Goal: Task Accomplishment & Management: Complete application form

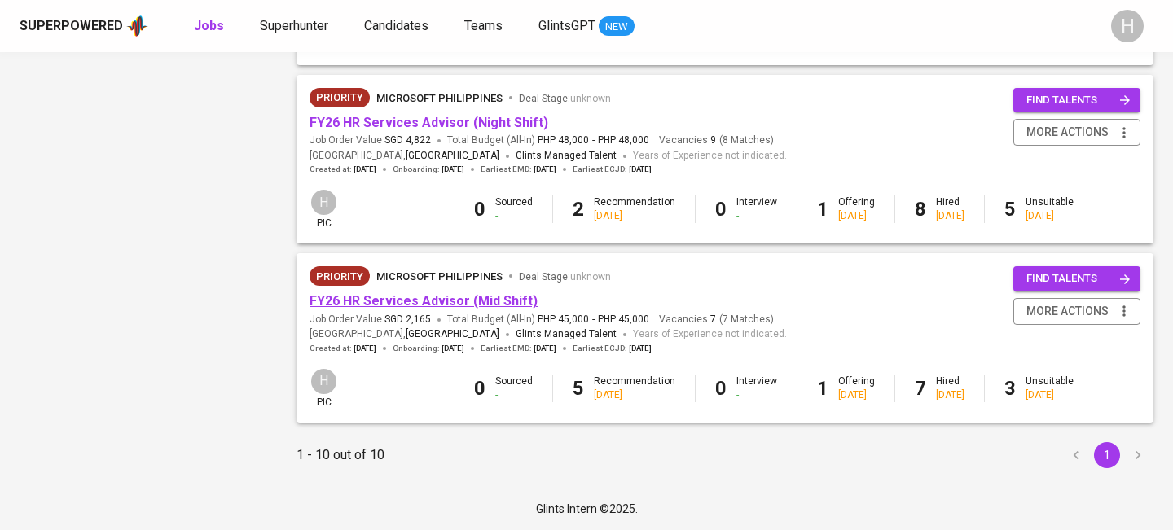
scroll to position [1606, 0]
click at [456, 297] on link "FY26 HR Services Advisor (Mid Shift)" at bounding box center [424, 300] width 228 height 15
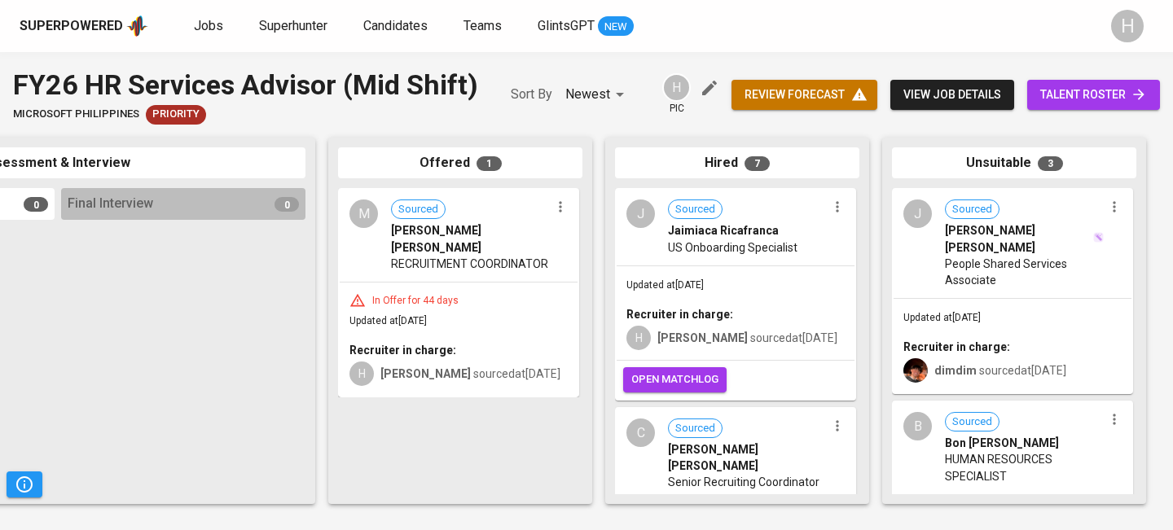
click at [559, 209] on icon "button" at bounding box center [560, 207] width 16 height 16
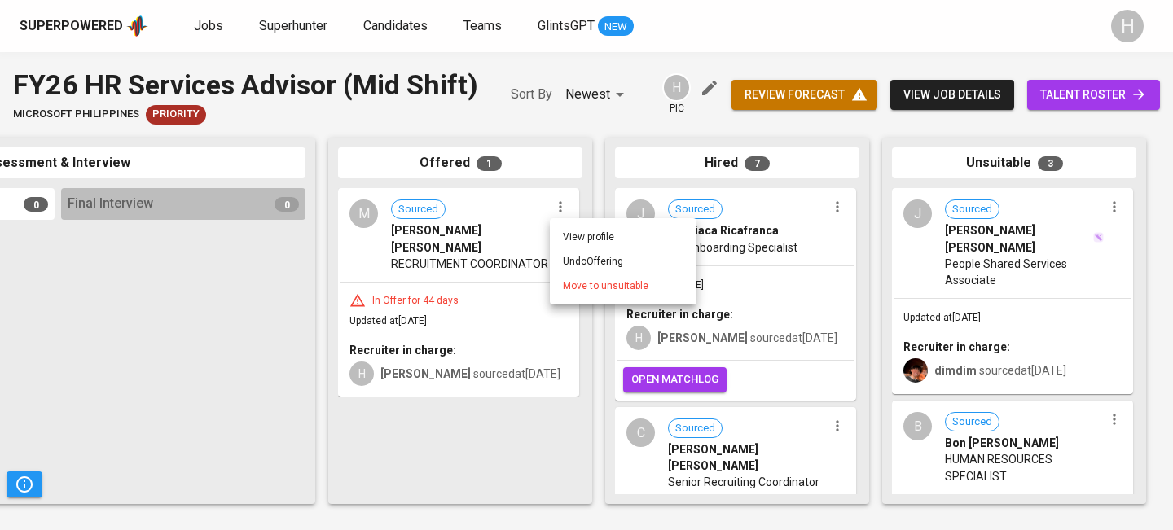
click at [583, 279] on span "Move to unsuitable" at bounding box center [606, 286] width 86 height 15
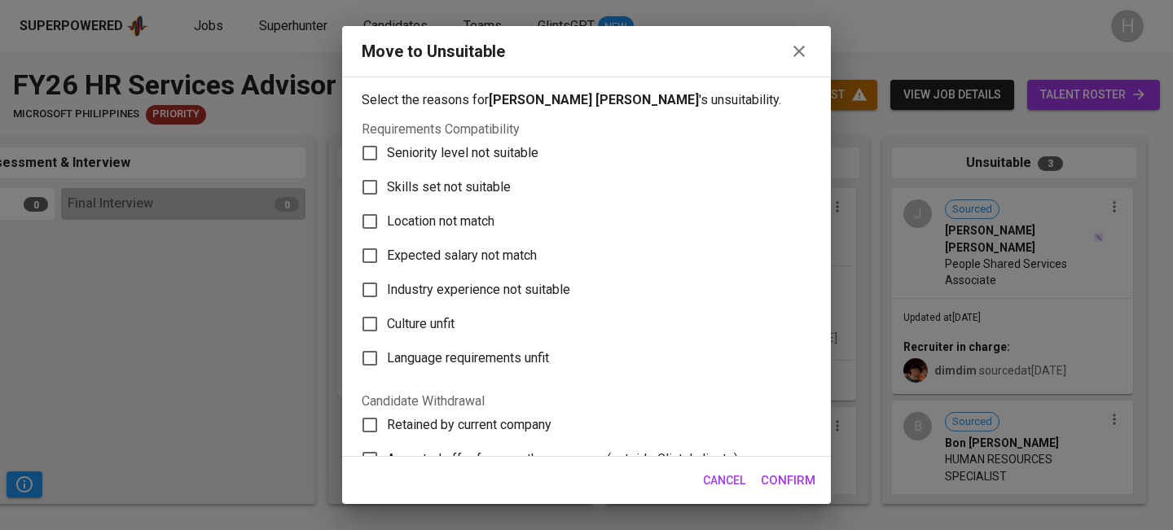
scroll to position [306, 0]
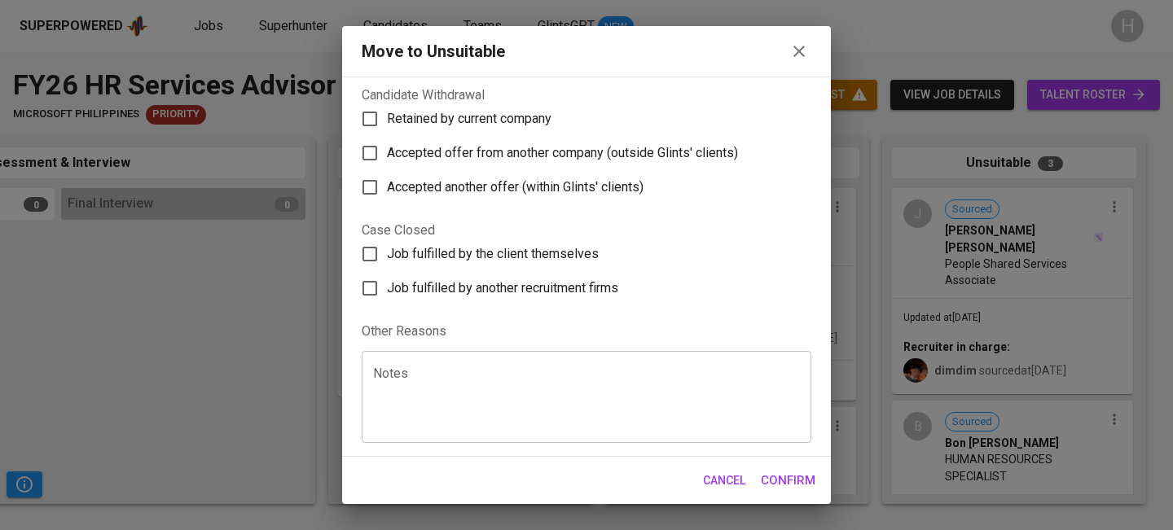
click at [497, 153] on span "Accepted offer from another company (outside Glints' clients)" at bounding box center [562, 153] width 351 height 20
click at [387, 153] on input "Accepted offer from another company (outside Glints' clients)" at bounding box center [370, 153] width 34 height 34
checkbox input "true"
click at [786, 489] on span "Confirm" at bounding box center [788, 480] width 55 height 21
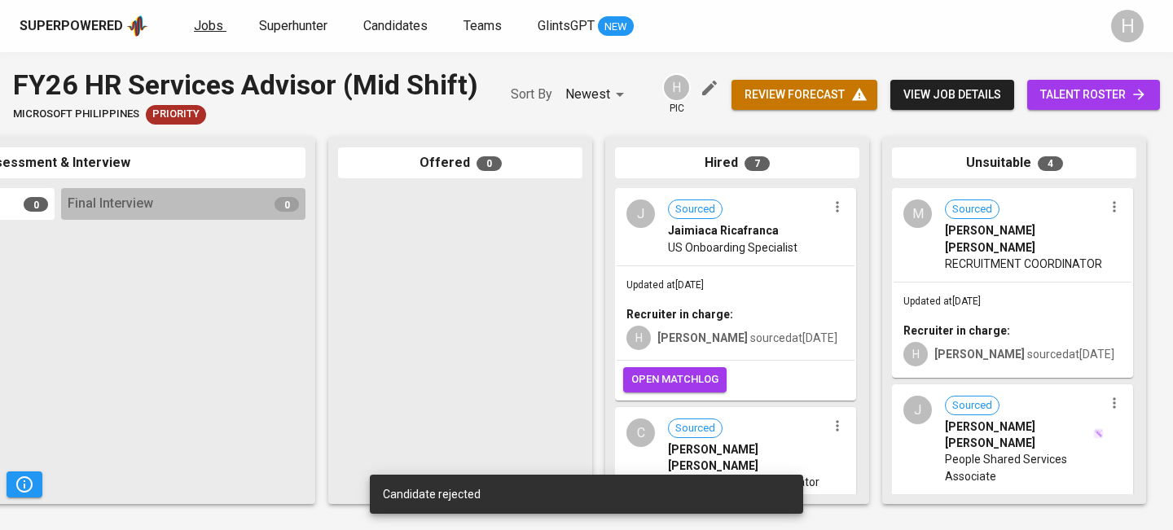
click at [213, 24] on span "Jobs" at bounding box center [208, 25] width 29 height 15
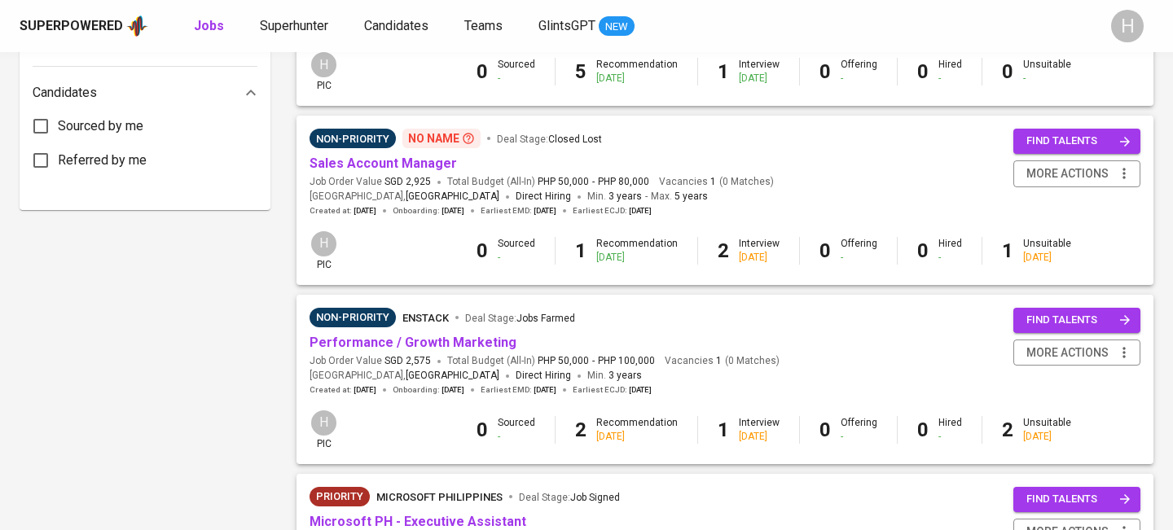
scroll to position [1606, 0]
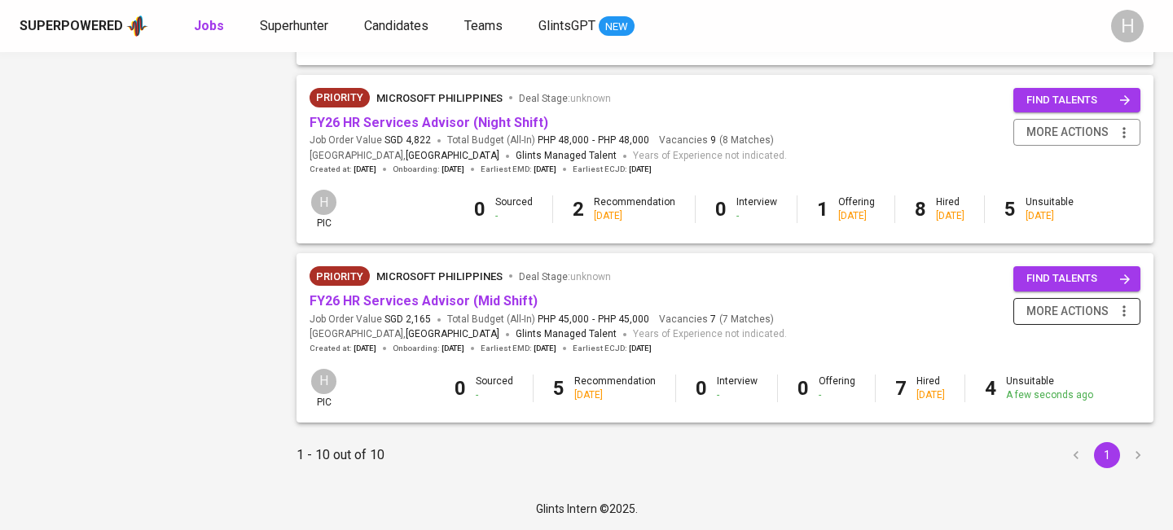
click at [1128, 316] on icon "button" at bounding box center [1124, 311] width 16 height 16
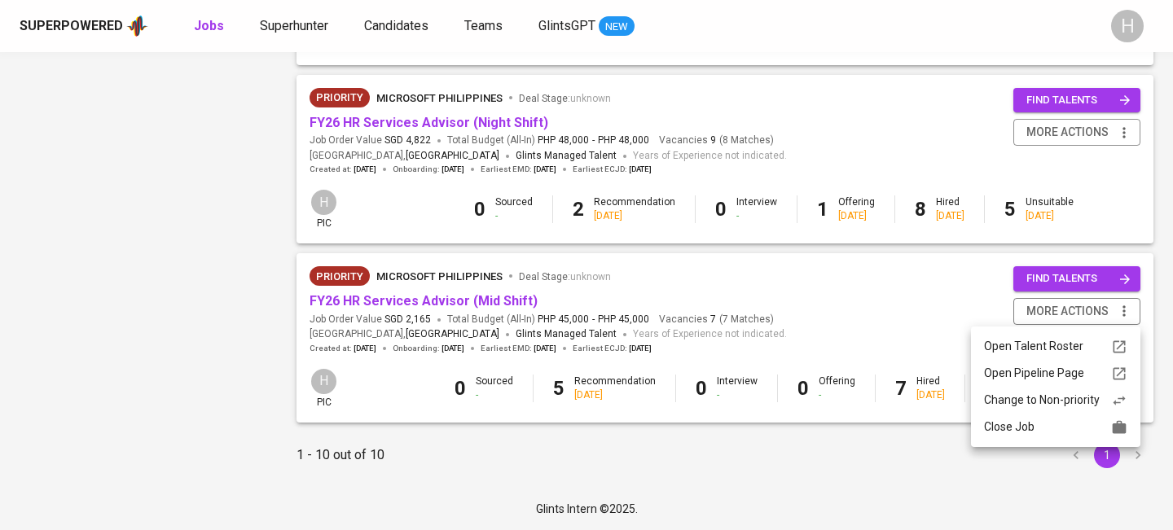
click at [1038, 428] on div "Close Job" at bounding box center [1055, 427] width 143 height 17
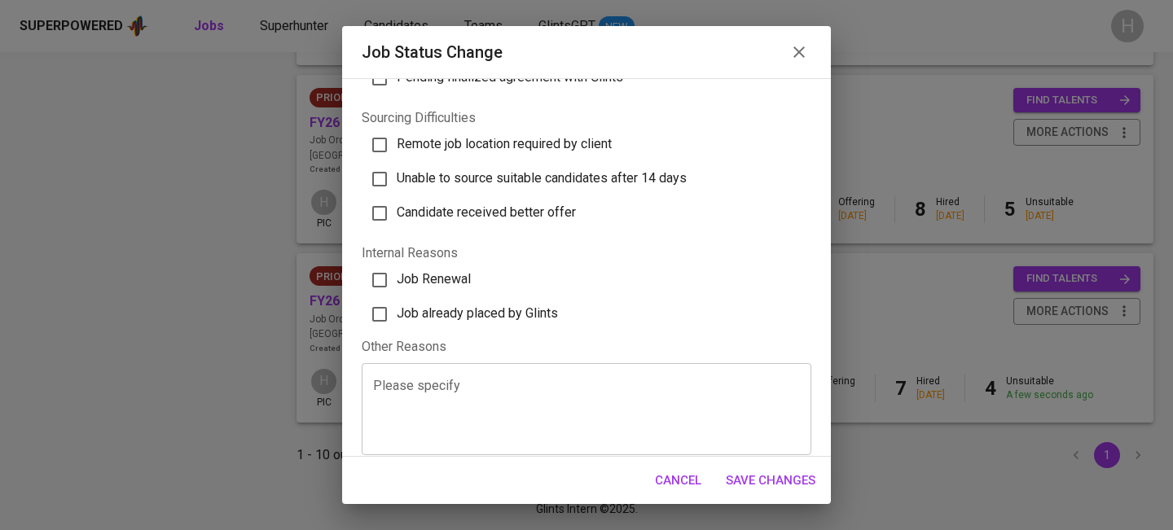
scroll to position [539, 0]
click at [451, 306] on span "Job already placed by Glints" at bounding box center [477, 312] width 161 height 15
click at [397, 306] on input "Job already placed by Glints" at bounding box center [380, 314] width 34 height 34
checkbox input "true"
click at [780, 474] on span "Save Changes" at bounding box center [771, 480] width 90 height 21
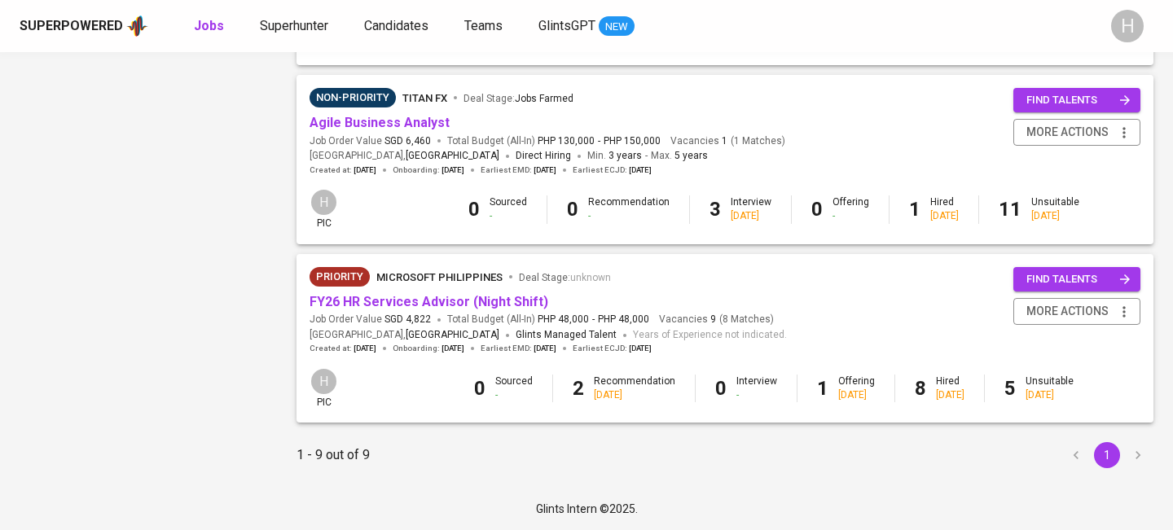
scroll to position [1426, 0]
click at [508, 299] on link "FY26 HR Services Advisor (Night Shift)" at bounding box center [429, 301] width 239 height 15
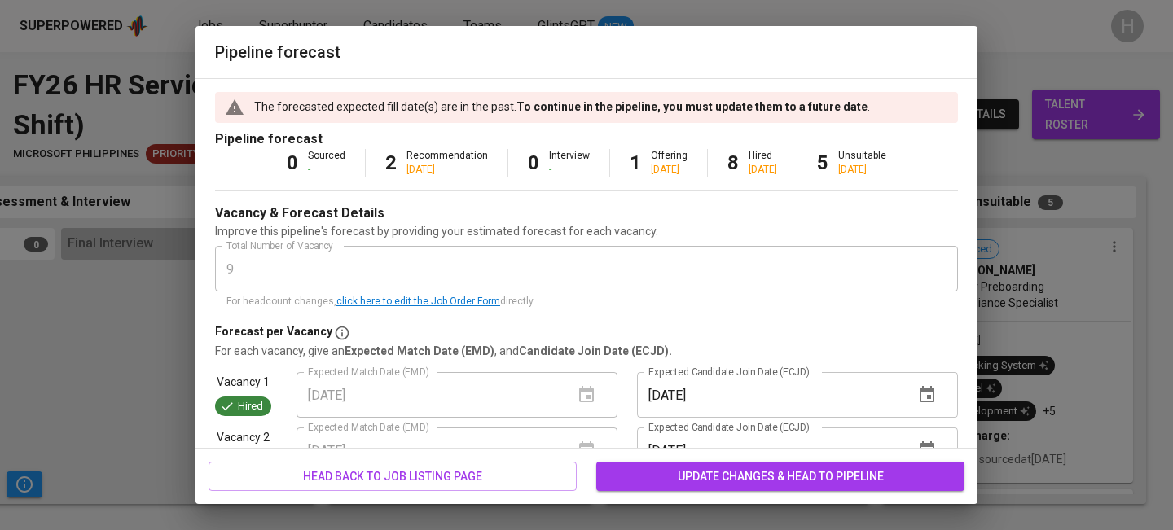
scroll to position [491, 0]
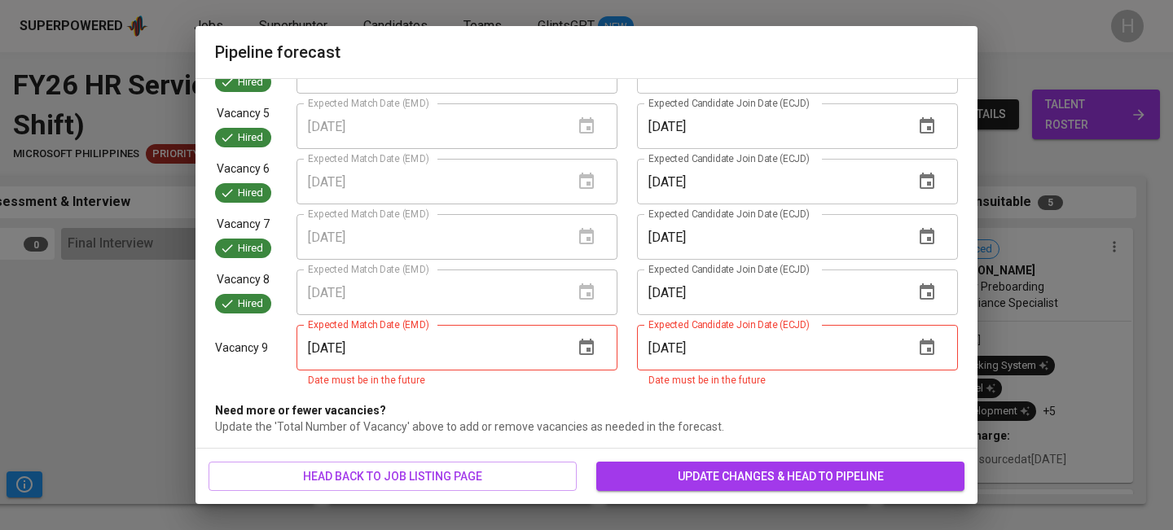
click at [596, 347] on button "button" at bounding box center [586, 347] width 39 height 39
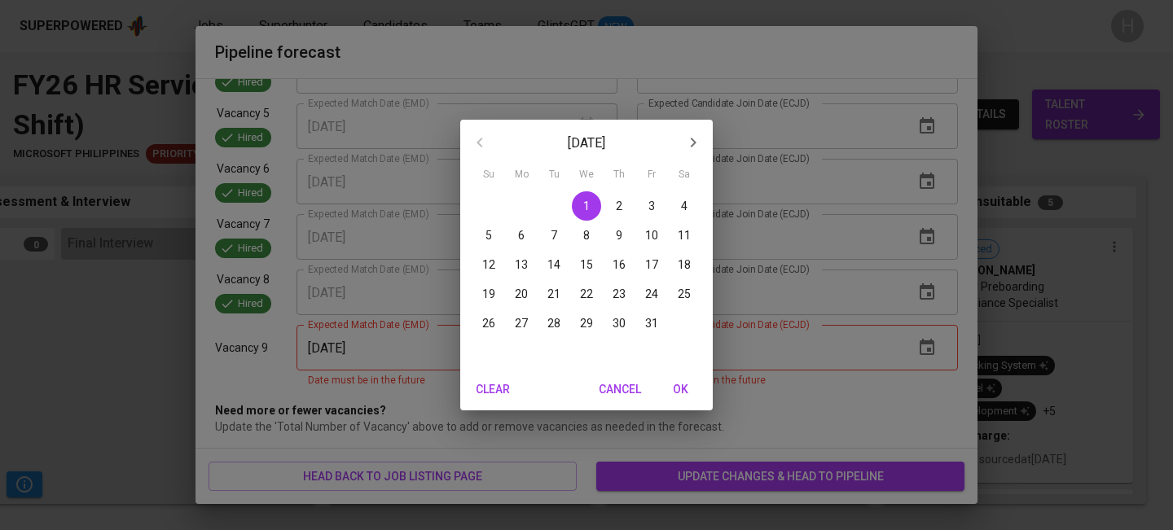
click at [654, 234] on p "10" at bounding box center [651, 235] width 13 height 16
type input "[DATE]"
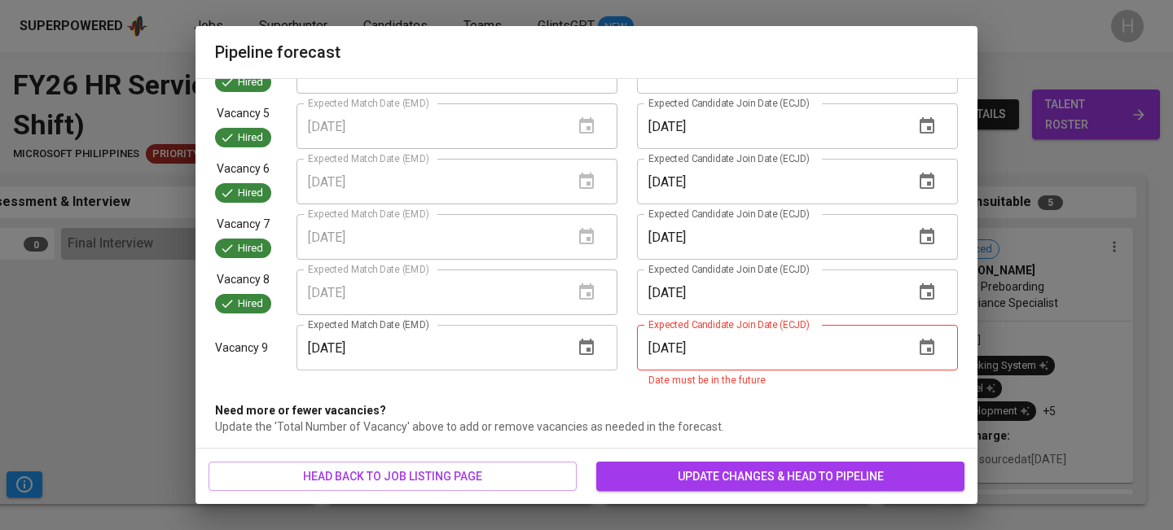
click at [922, 341] on icon "button" at bounding box center [927, 347] width 15 height 16
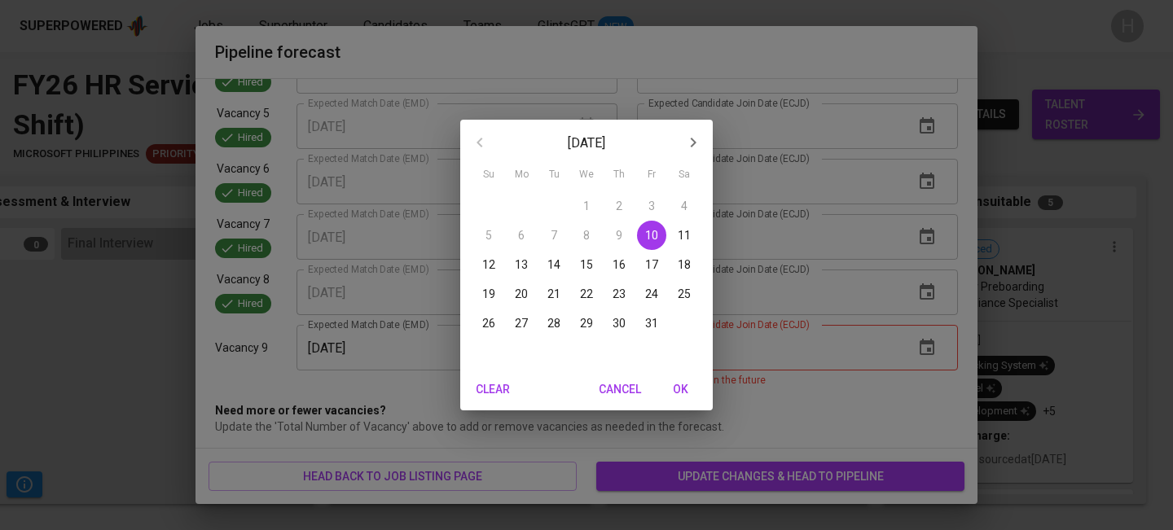
click at [645, 265] on span "17" at bounding box center [651, 265] width 29 height 16
type input "10/17/2025"
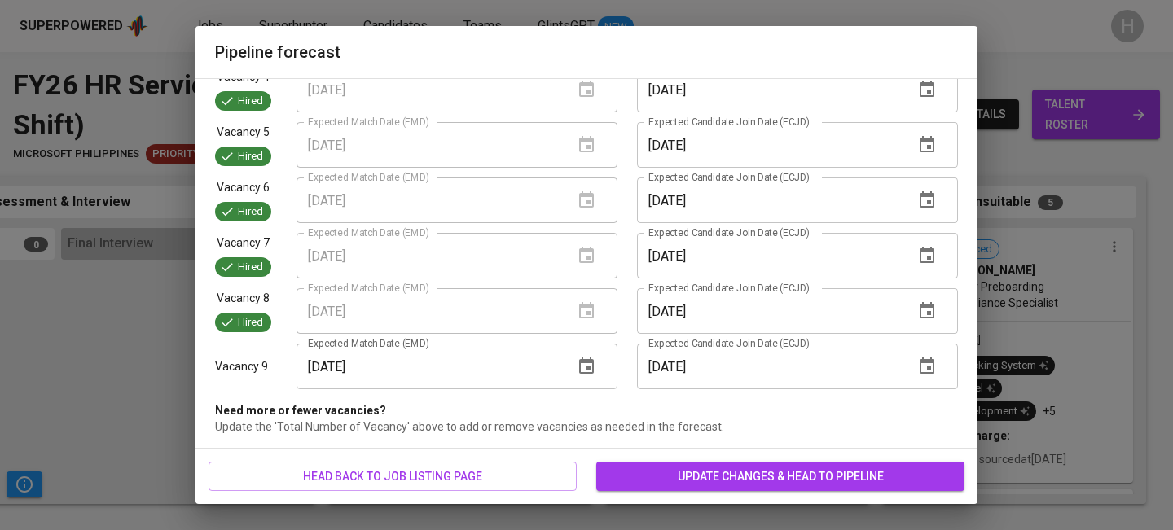
scroll to position [473, 0]
click at [737, 468] on span "update changes & head to pipeline" at bounding box center [780, 477] width 342 height 20
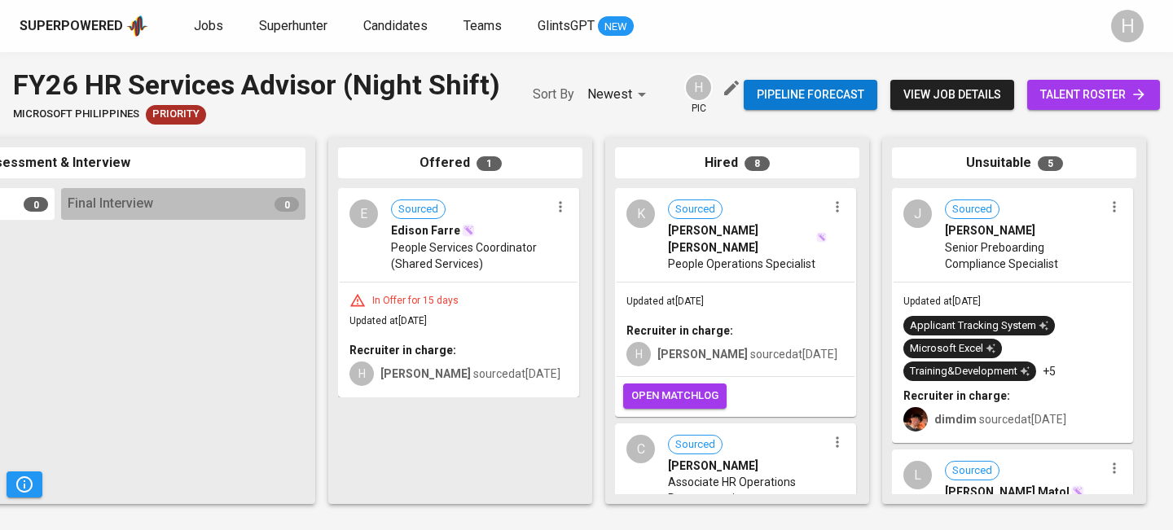
click at [113, 304] on div at bounding box center [183, 361] width 244 height 268
click at [557, 214] on icon "button" at bounding box center [560, 207] width 16 height 16
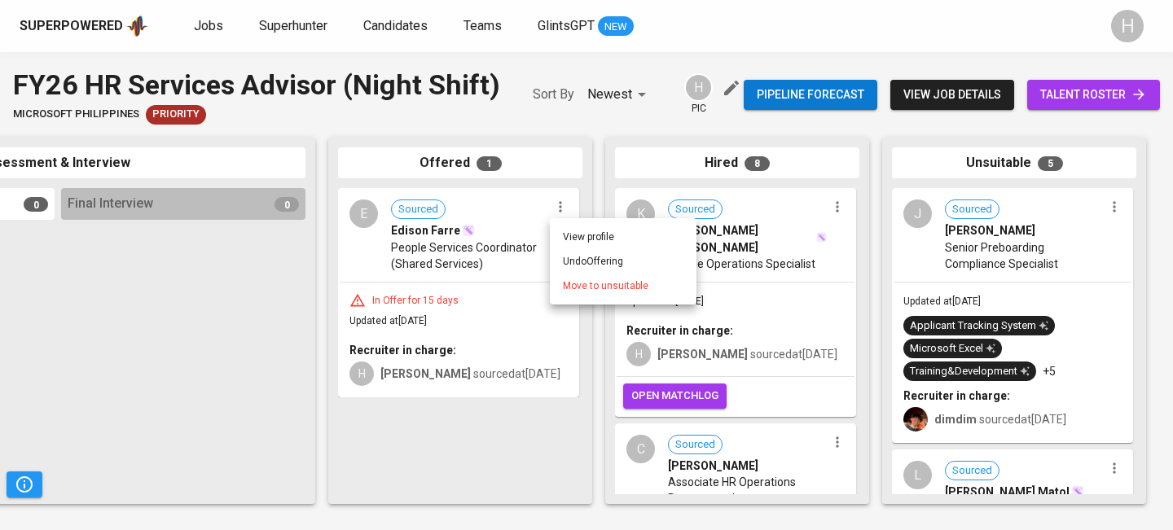
click at [578, 286] on span "Move to unsuitable" at bounding box center [606, 286] width 86 height 15
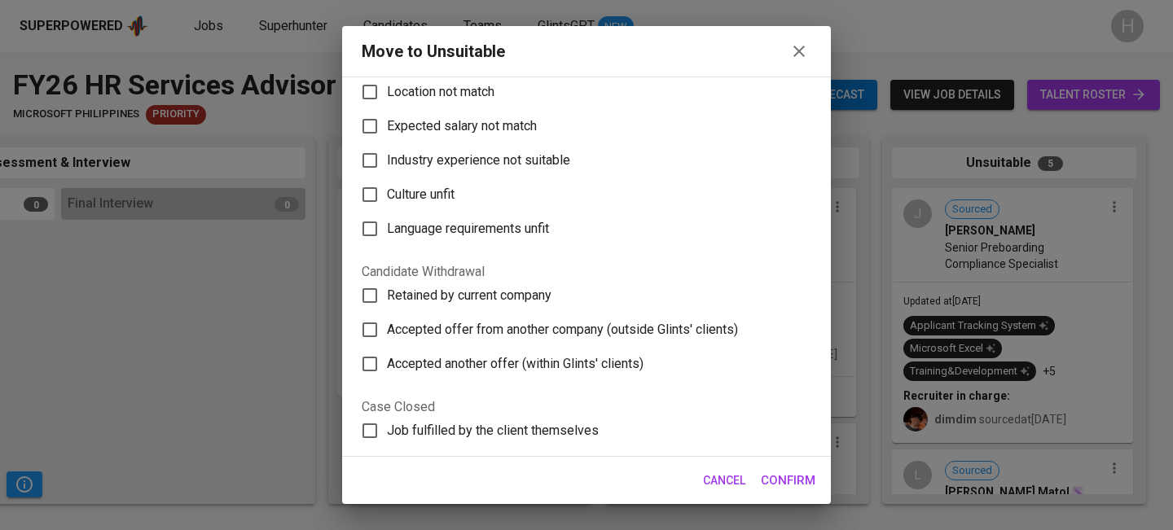
scroll to position [306, 0]
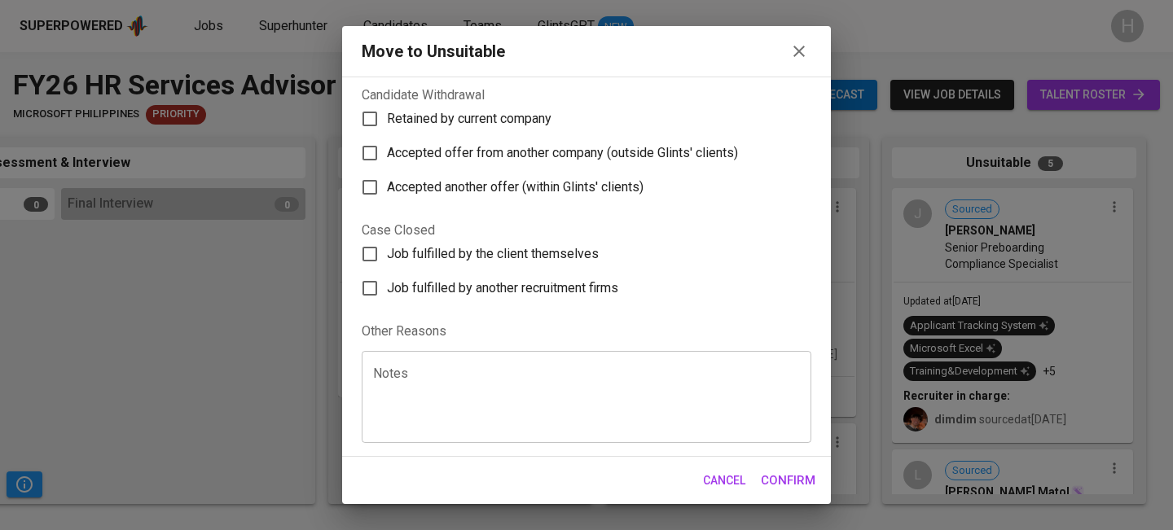
click at [519, 118] on span "Retained by current company" at bounding box center [469, 119] width 165 height 20
click at [387, 118] on input "Retained by current company" at bounding box center [370, 119] width 34 height 34
checkbox input "true"
click at [779, 484] on span "Confirm" at bounding box center [788, 480] width 55 height 21
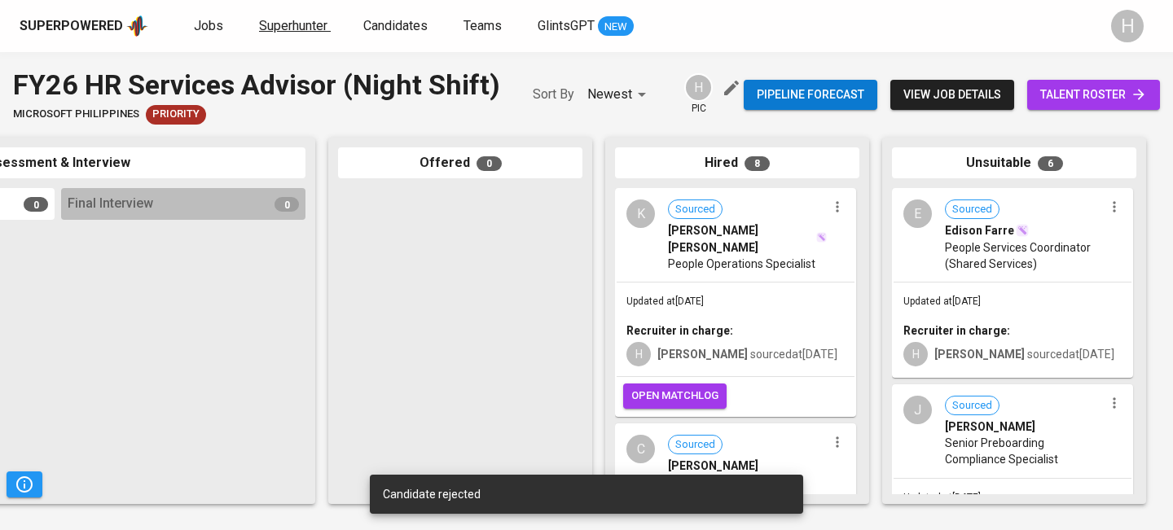
click at [284, 28] on span "Superhunter" at bounding box center [293, 25] width 68 height 15
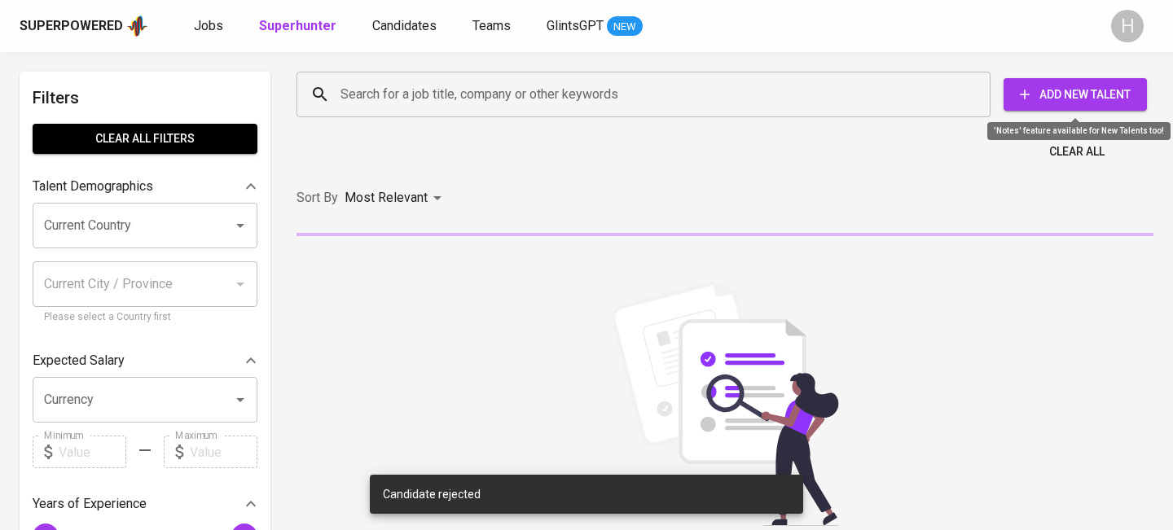
click at [1048, 99] on span "Add New Talent" at bounding box center [1075, 95] width 117 height 20
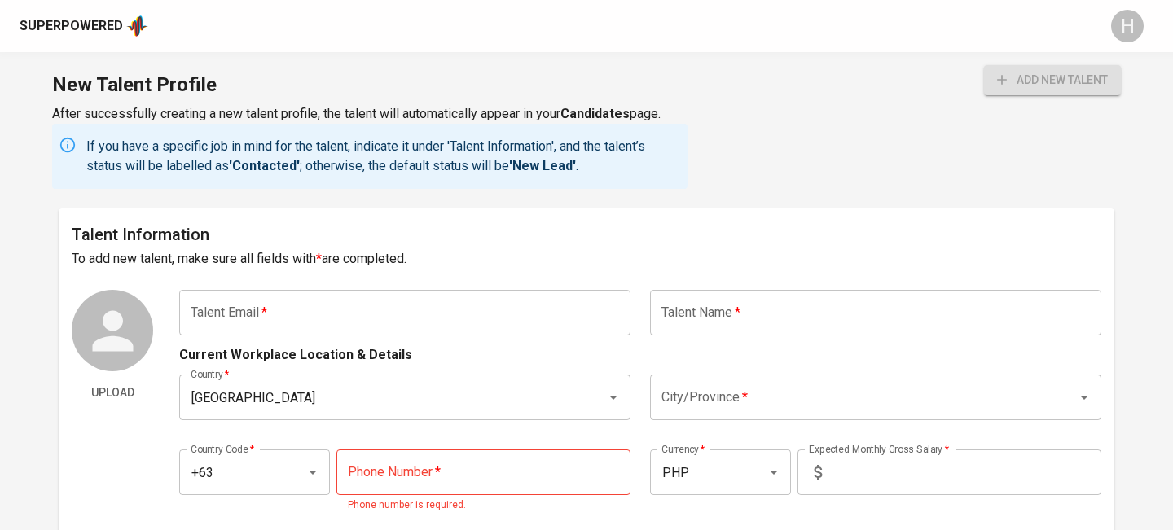
click at [407, 301] on input "text" at bounding box center [404, 313] width 451 height 46
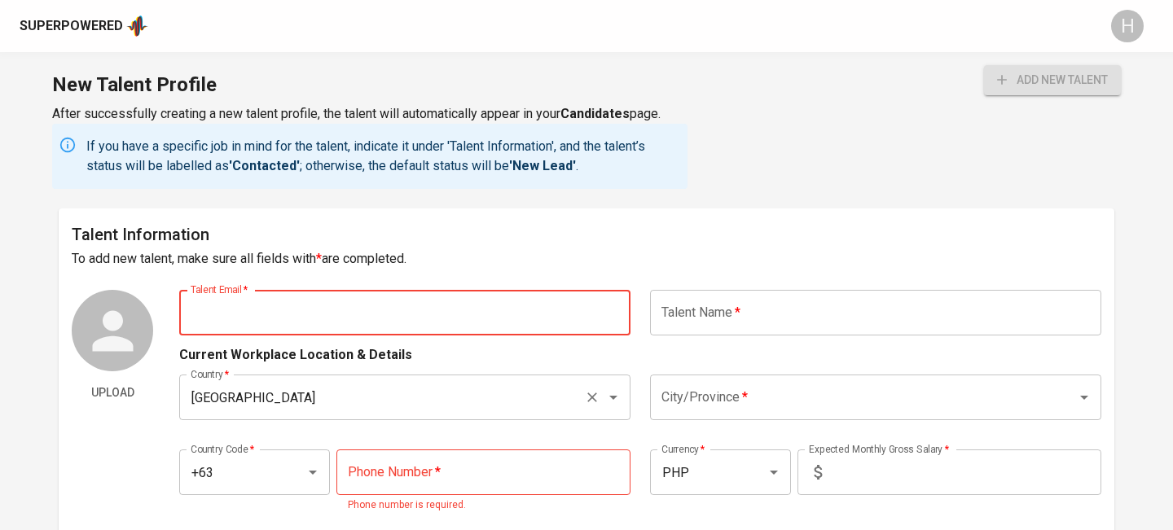
paste input "daeabinoja@gmail.com"
type input "daeabinoja@gmail.com"
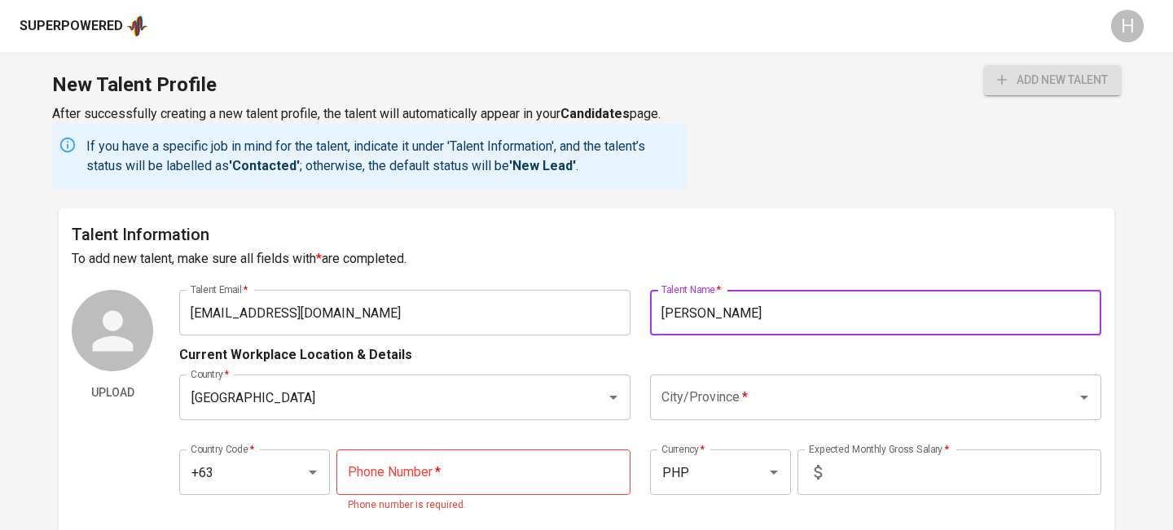
type input "[PERSON_NAME]"
click at [702, 395] on input "City/Province   *" at bounding box center [853, 397] width 391 height 31
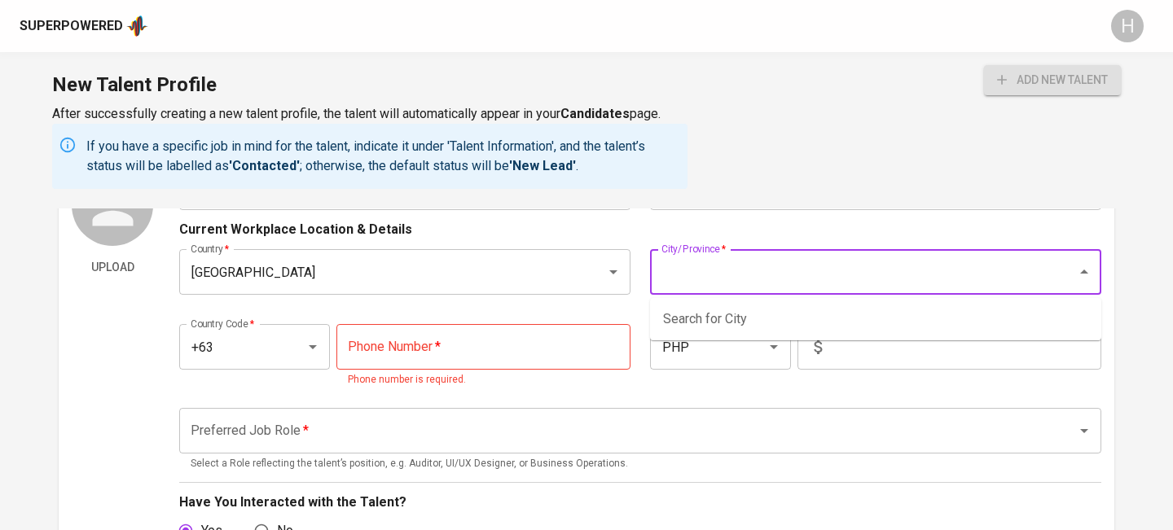
scroll to position [130, 0]
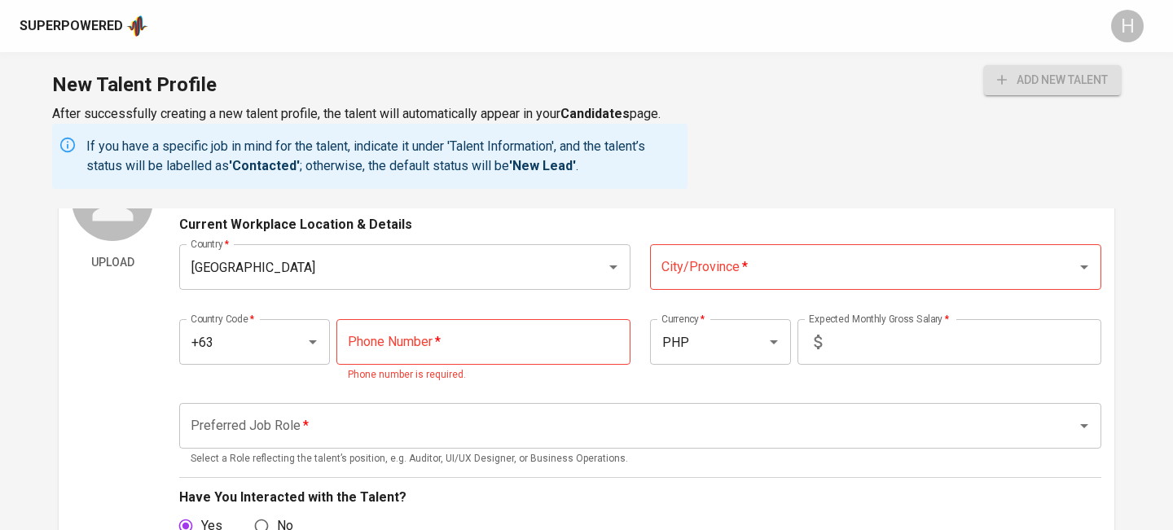
click at [947, 279] on input "City/Province   *" at bounding box center [853, 267] width 391 height 31
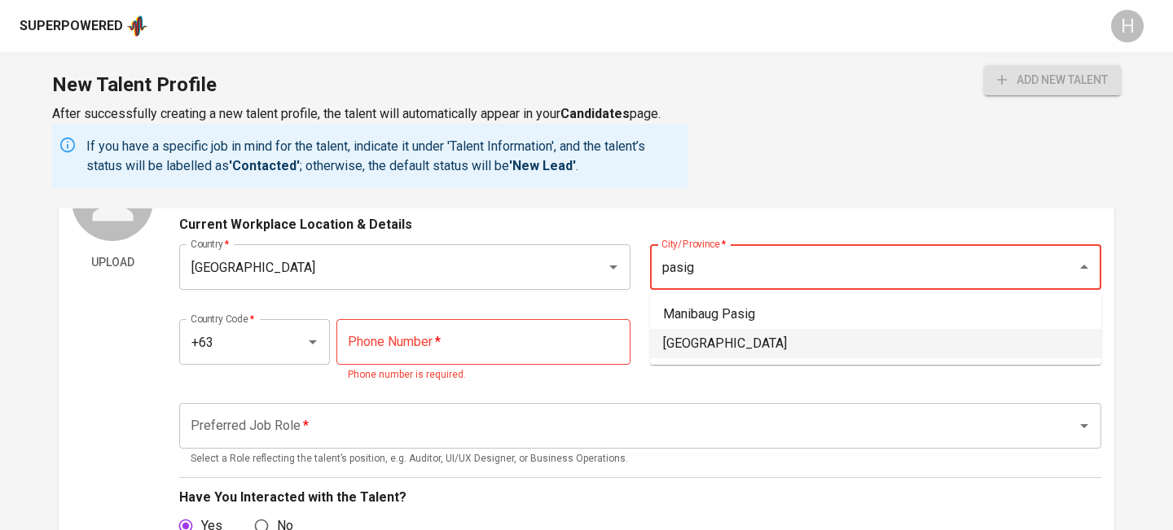
click at [685, 346] on li "Pasig City" at bounding box center [875, 343] width 451 height 29
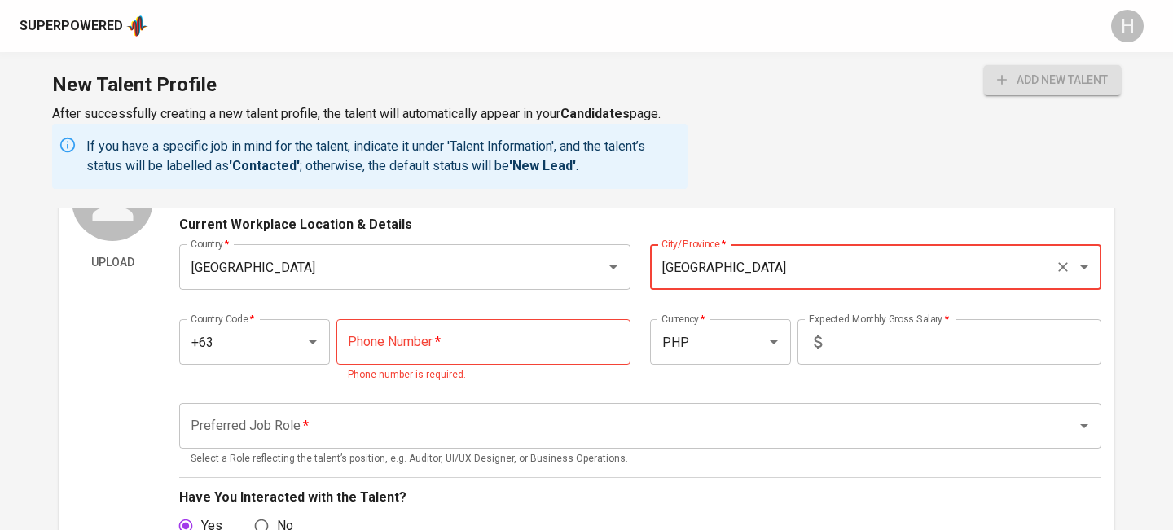
type input "Pasig City"
click at [411, 352] on input "tel" at bounding box center [484, 342] width 294 height 46
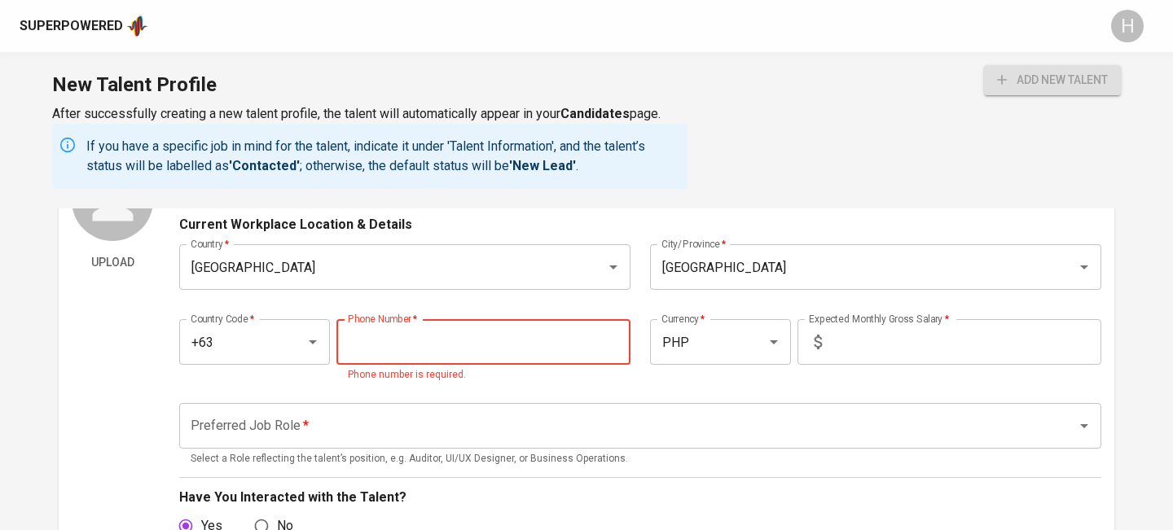
paste input "962-219-1376"
type input "962-219-1376"
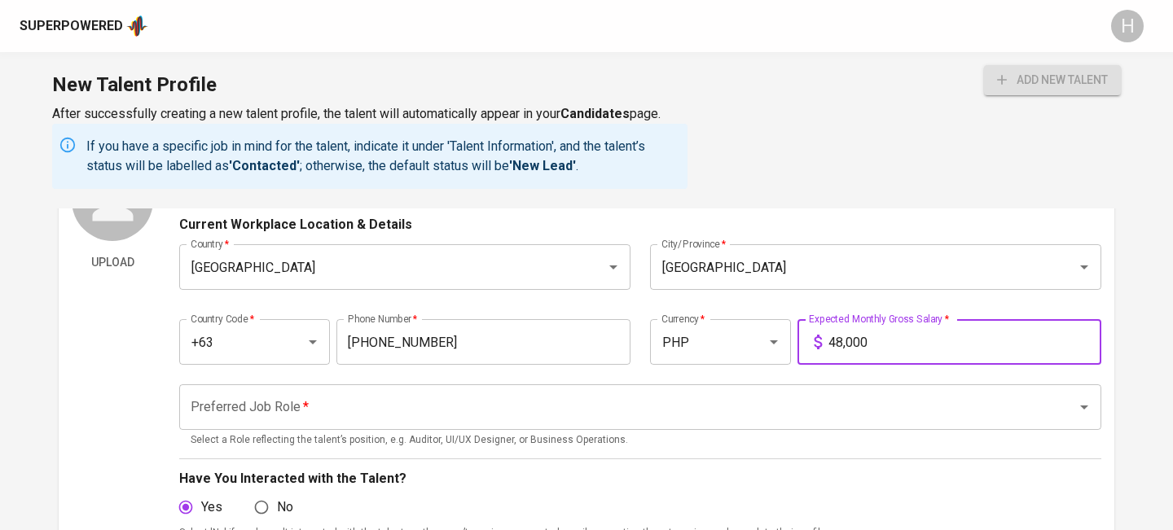
click at [583, 390] on div "Preferred Job Role *" at bounding box center [640, 408] width 922 height 46
type input "48,000"
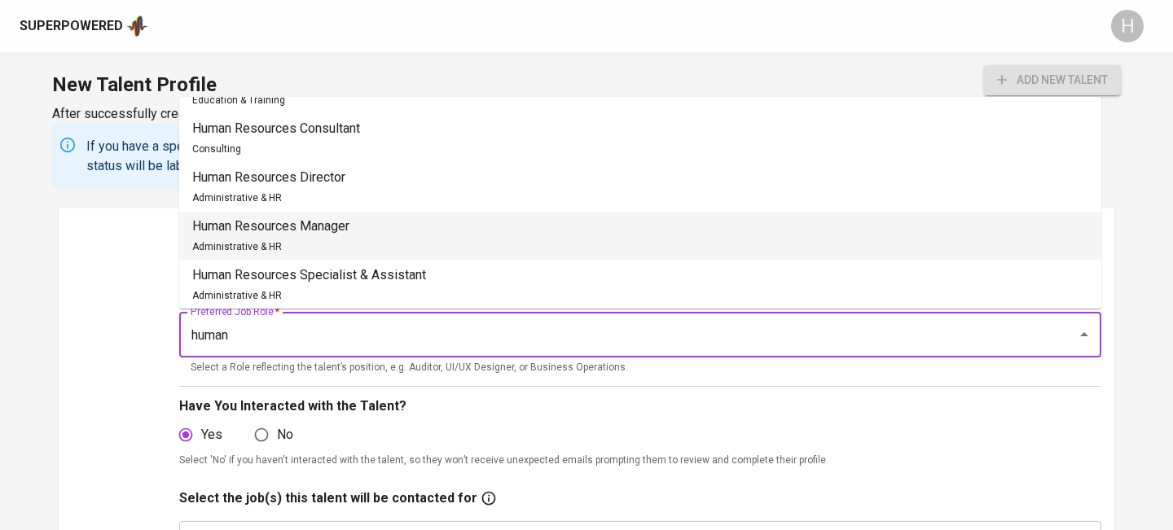
scroll to position [85, 0]
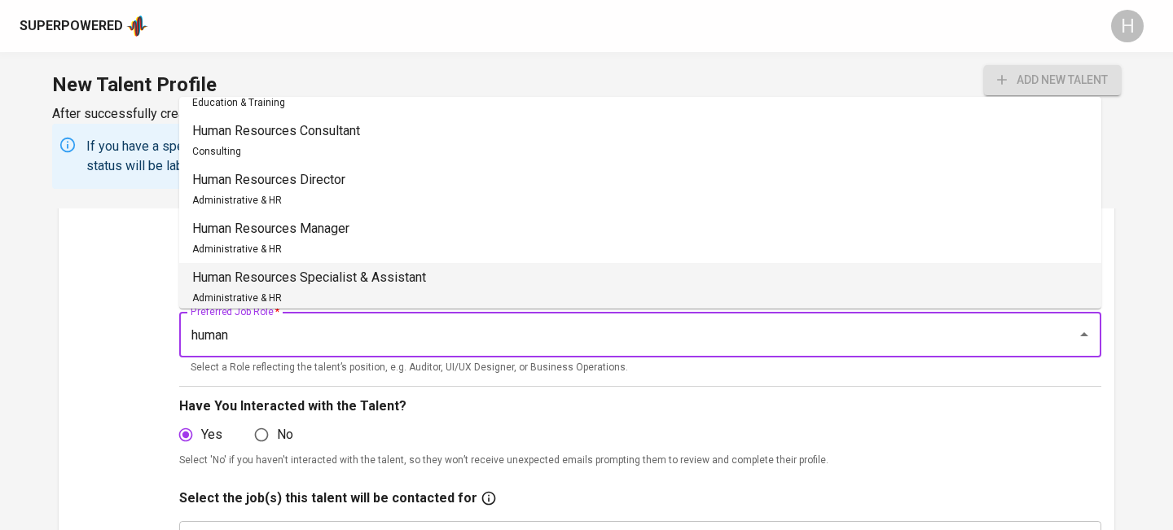
click at [385, 276] on p "Human Resources Specialist & Assistant" at bounding box center [309, 278] width 234 height 20
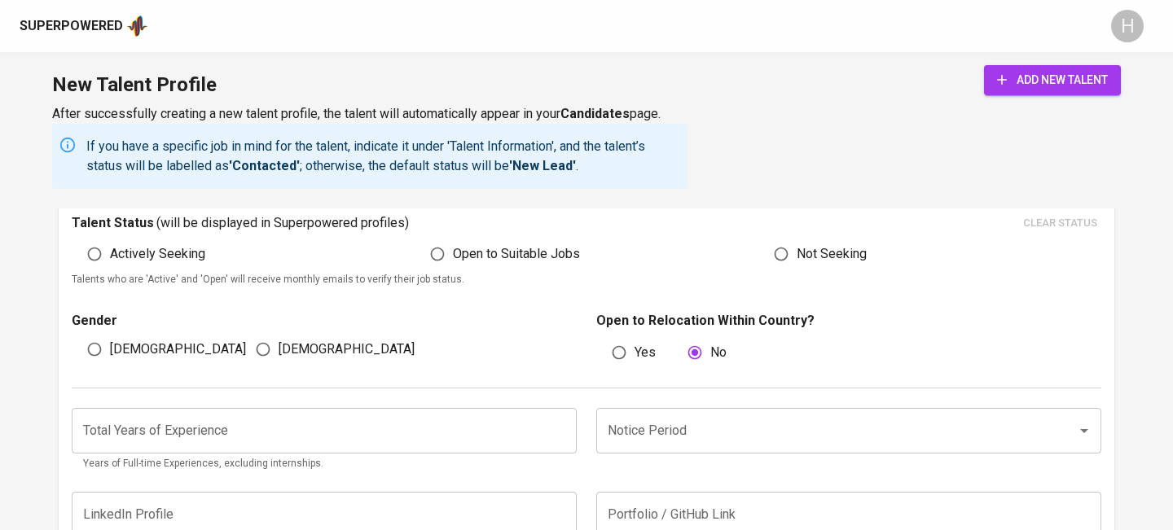
scroll to position [858, 0]
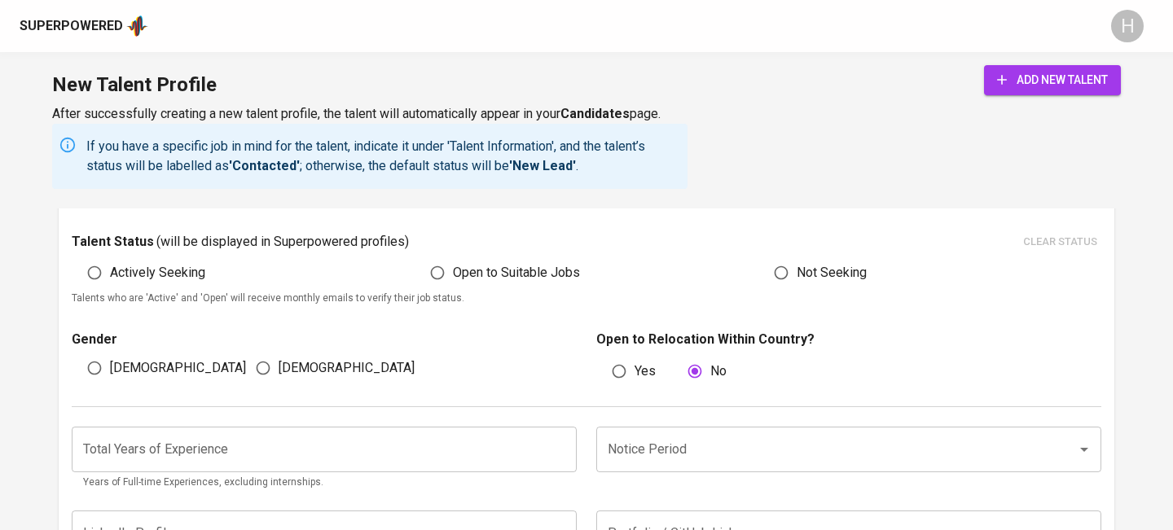
type input "Human Resources Specialist & Assistant"
click at [121, 369] on span "Male" at bounding box center [178, 369] width 136 height 20
click at [110, 369] on input "Male" at bounding box center [94, 368] width 31 height 31
radio input "true"
click at [139, 267] on span "Actively Seeking" at bounding box center [157, 273] width 95 height 20
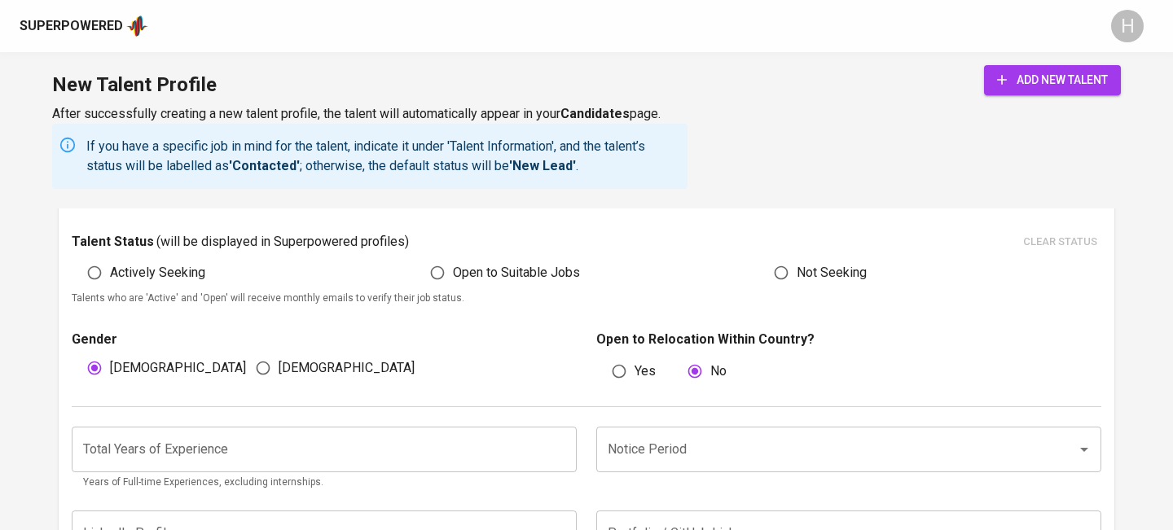
click at [110, 267] on input "Actively Seeking" at bounding box center [94, 272] width 31 height 31
radio input "true"
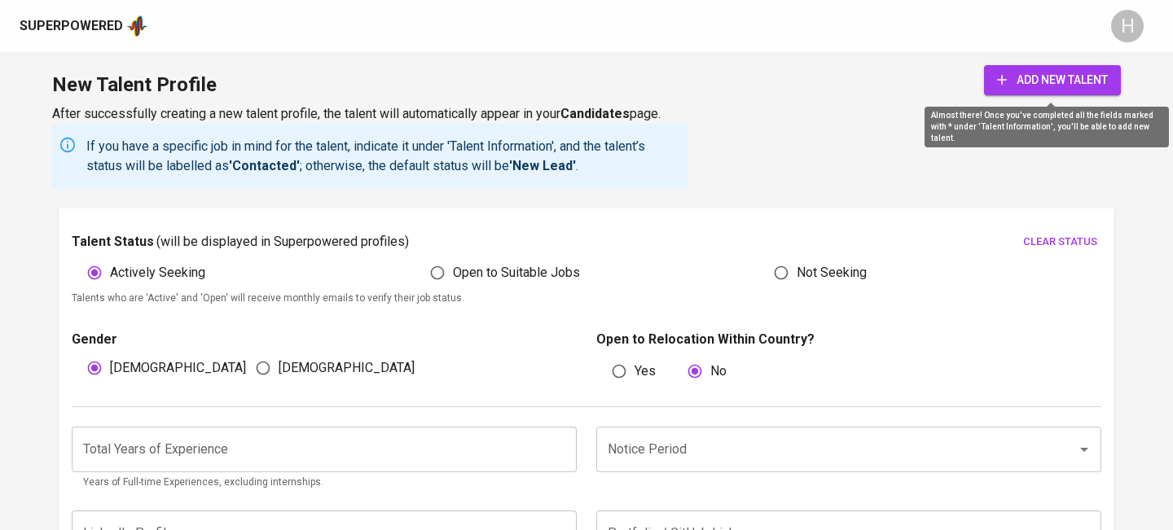
click at [1014, 78] on span "add new talent" at bounding box center [1052, 80] width 111 height 20
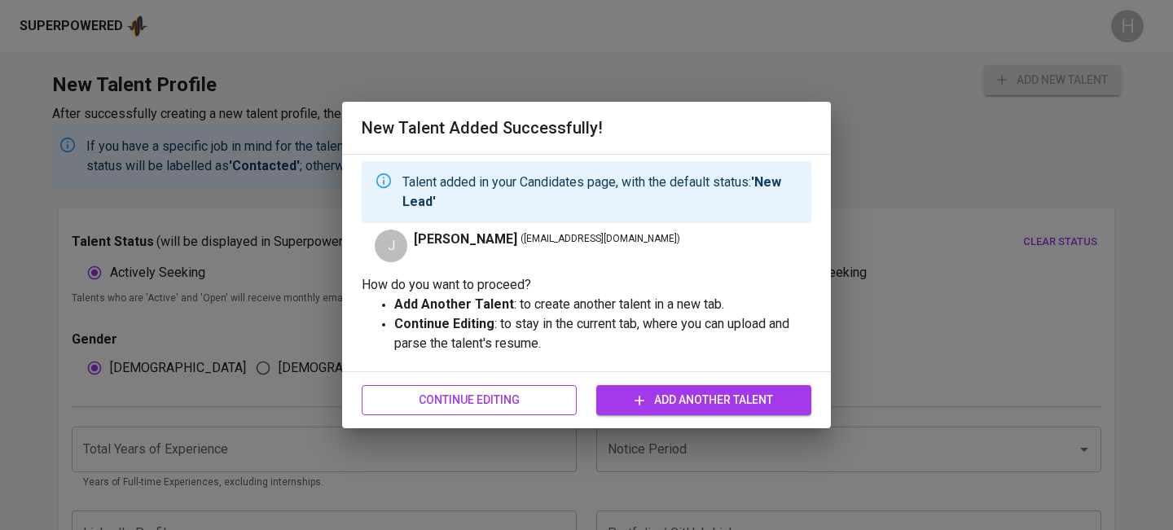
click at [483, 386] on button "Continue Editing" at bounding box center [469, 400] width 215 height 30
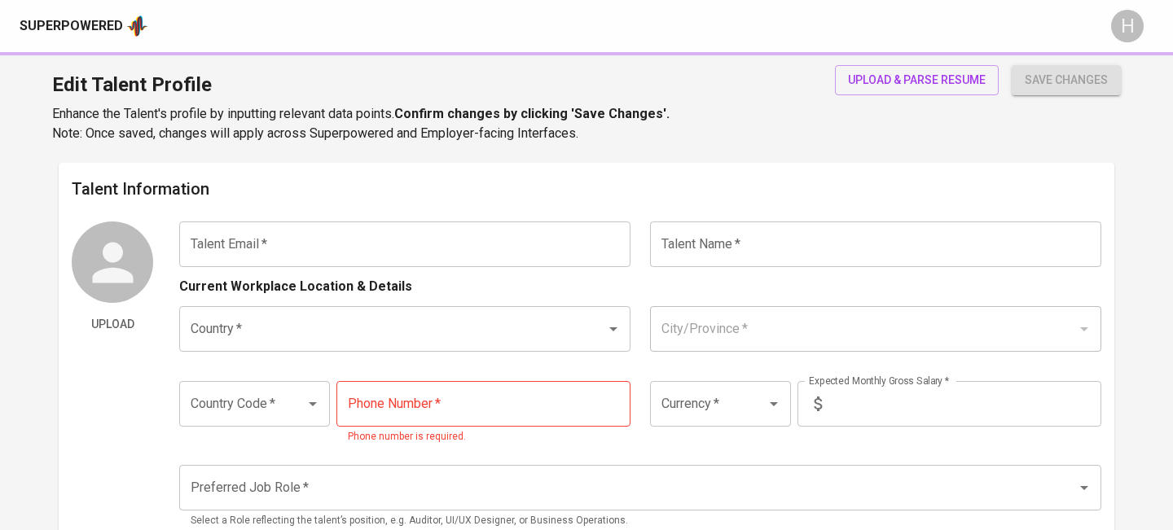
type input "daeabinoja@gmail.com"
type input "[PERSON_NAME]"
type input "[GEOGRAPHIC_DATA]"
type input "Pasig City"
type input "+63"
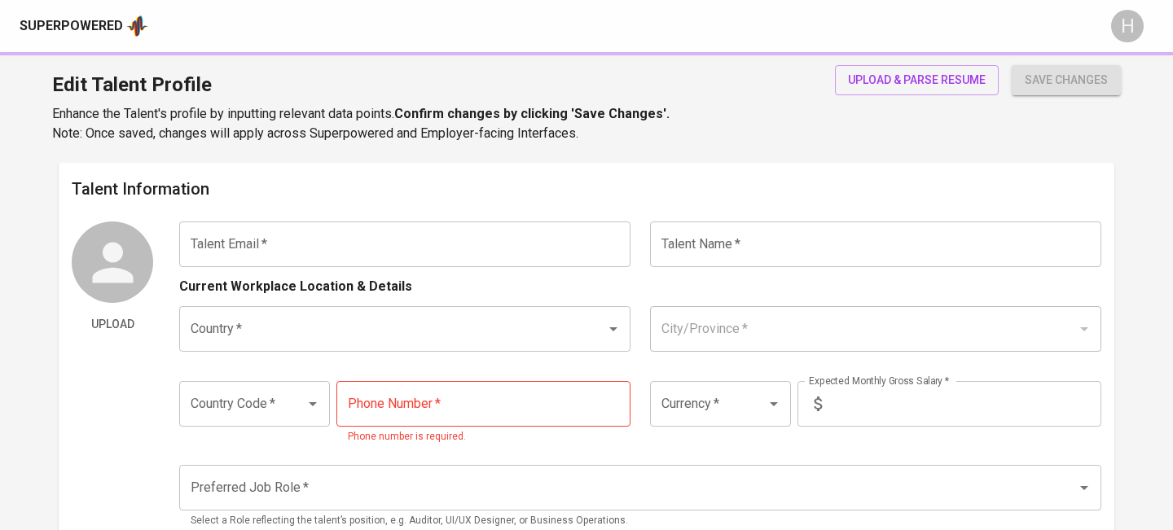
type input "962-219-1376"
type input "PHP"
type input "48,000"
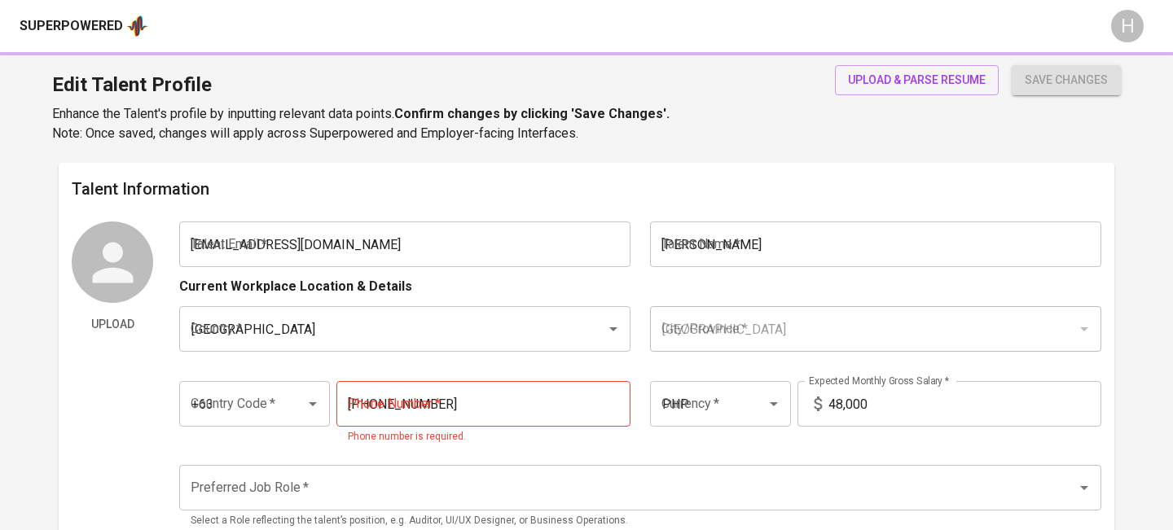
type input "Human Resources Specialist & Assistant"
radio input "true"
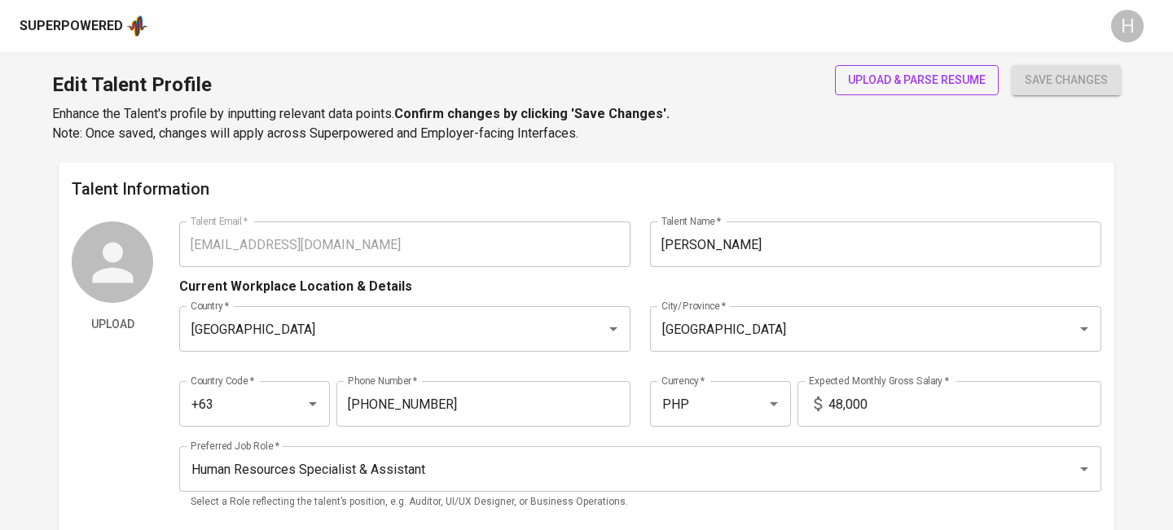
click at [882, 87] on span "upload & parse resume" at bounding box center [917, 80] width 138 height 20
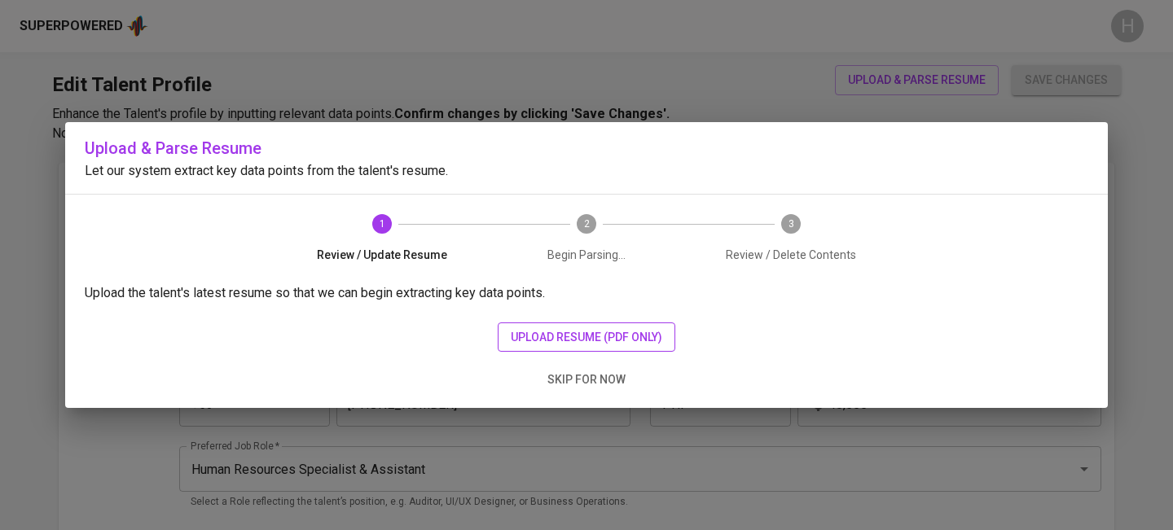
click at [545, 328] on span "upload resume (pdf only)" at bounding box center [587, 338] width 152 height 20
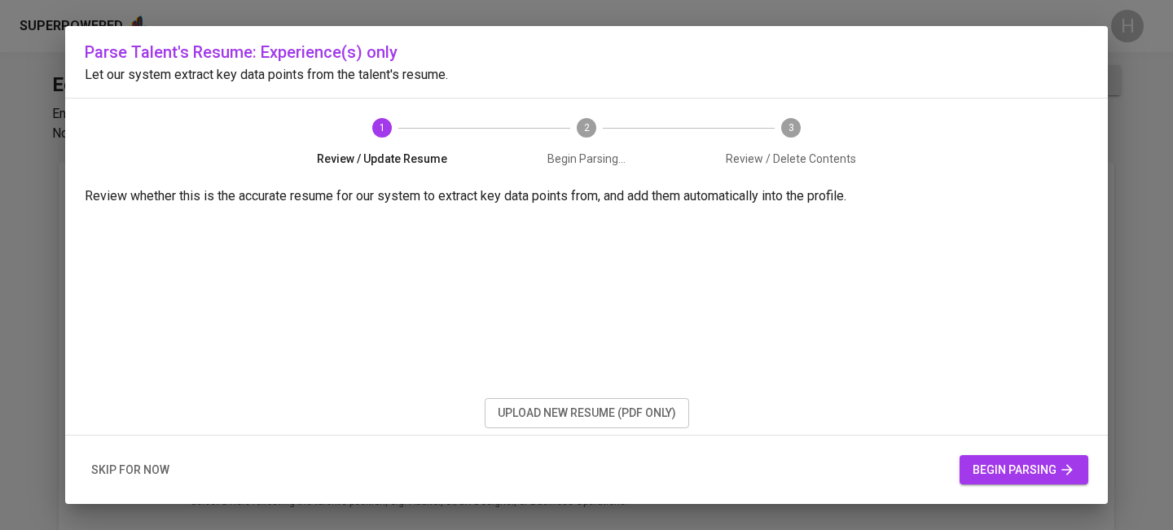
click at [984, 468] on span "begin parsing" at bounding box center [1024, 470] width 103 height 20
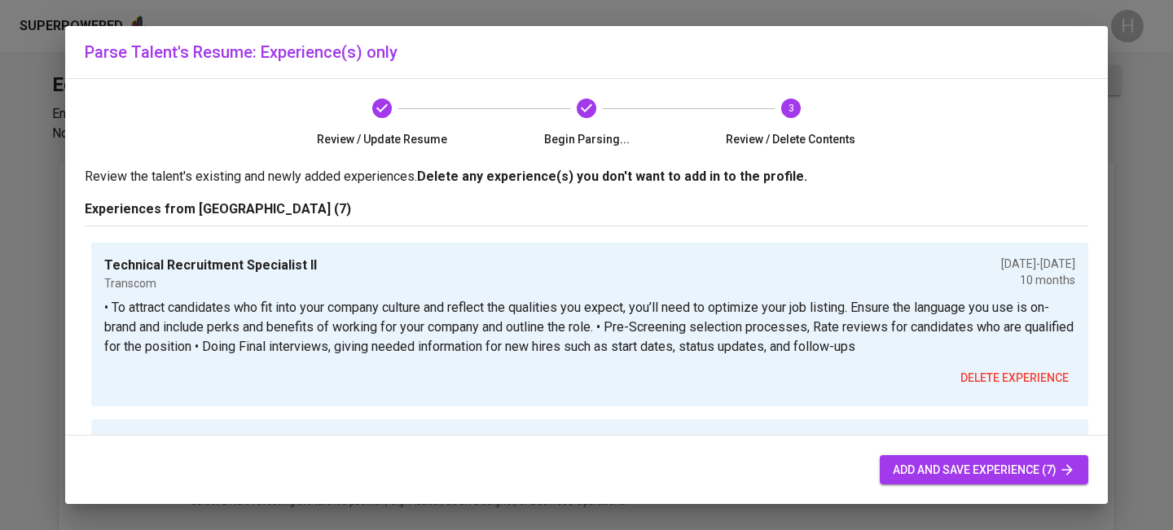
click at [896, 466] on span "add and save experience (7)" at bounding box center [984, 470] width 183 height 20
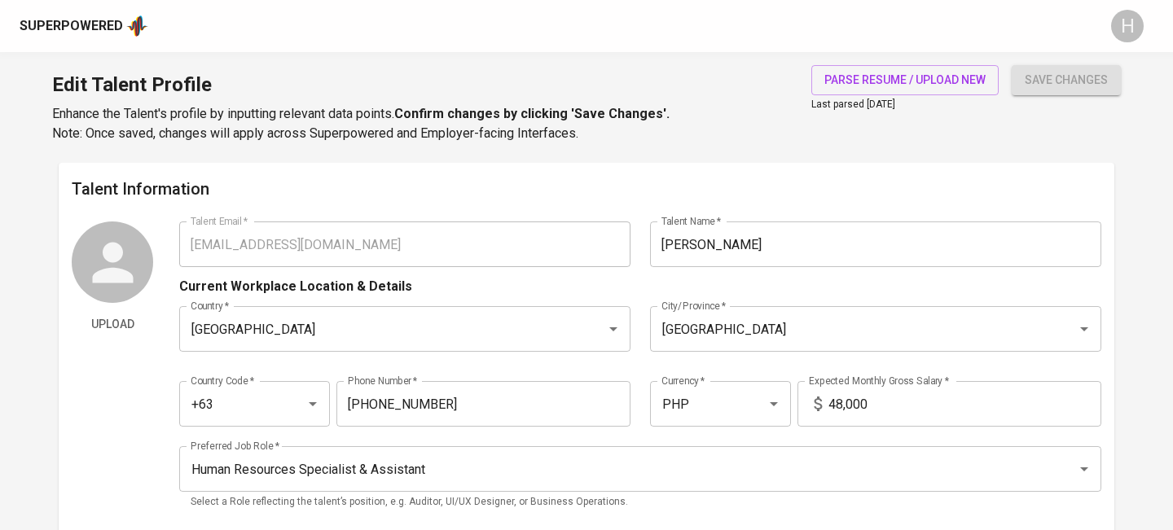
click at [88, 22] on div "Superpowered" at bounding box center [71, 26] width 103 height 19
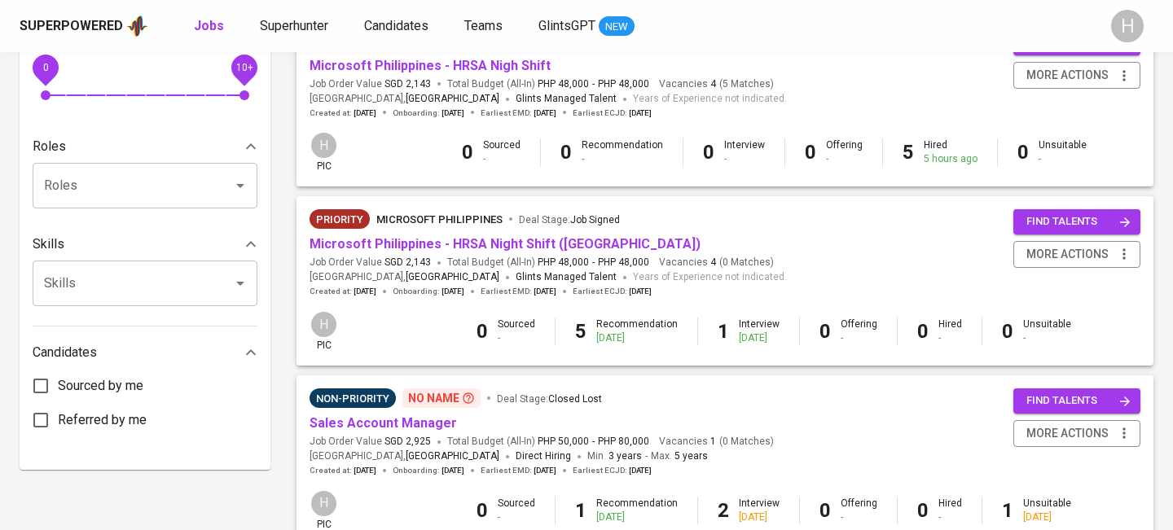
scroll to position [1426, 0]
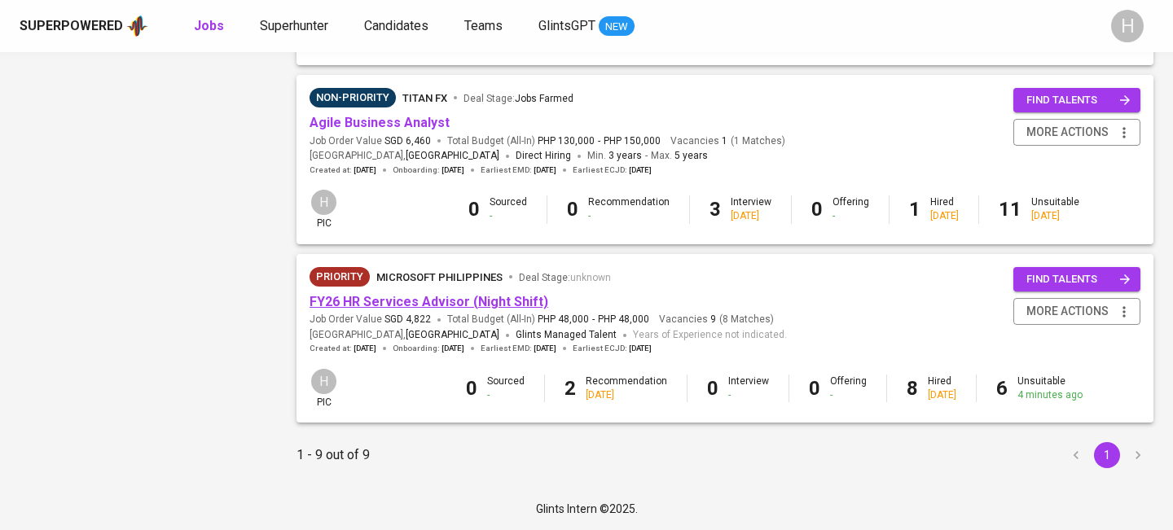
click at [470, 295] on link "FY26 HR Services Advisor (Night Shift)" at bounding box center [429, 301] width 239 height 15
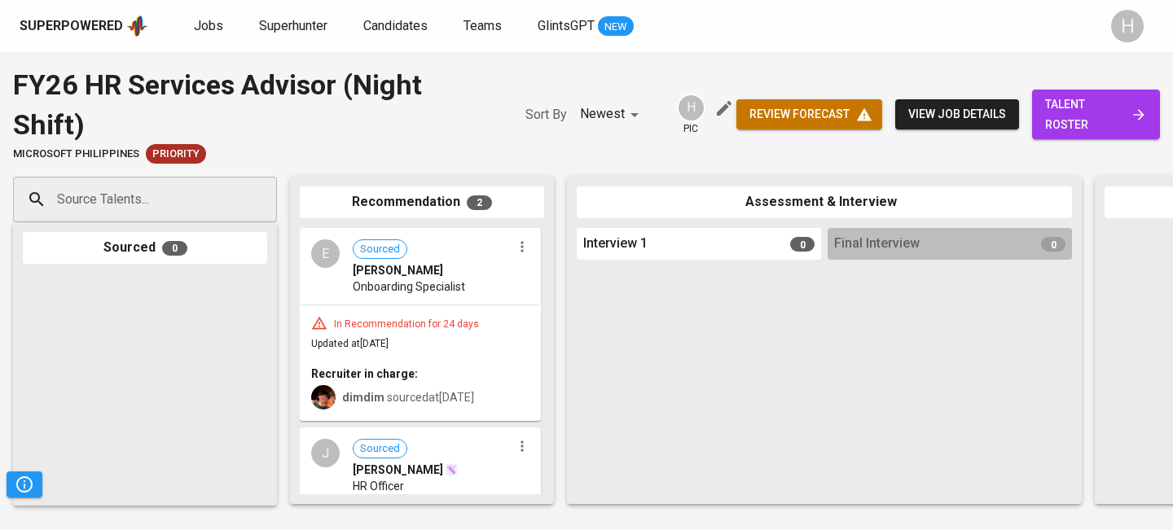
click at [252, 214] on div "Source Talents..." at bounding box center [145, 200] width 264 height 46
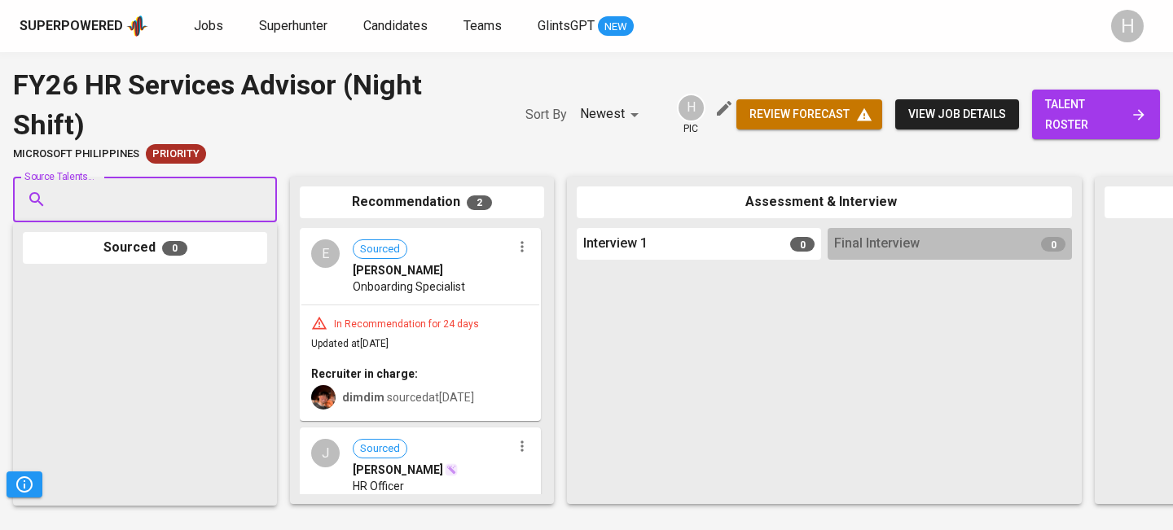
paste input "daeabinoja@gmail.com"
type input "daeabinoja@gmail.com"
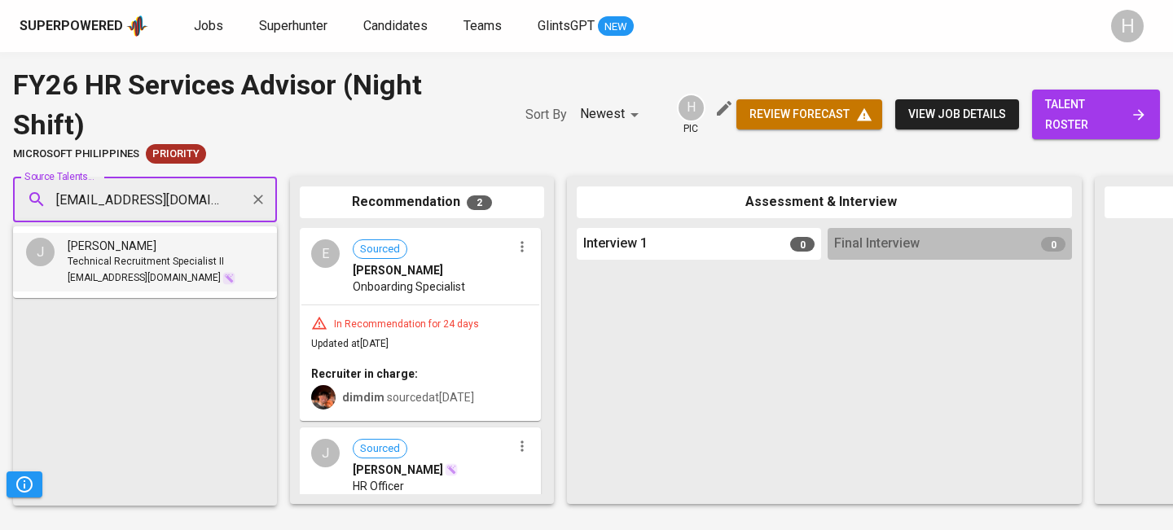
click at [139, 274] on span "daeabinoja@gmail.com" at bounding box center [144, 279] width 153 height 16
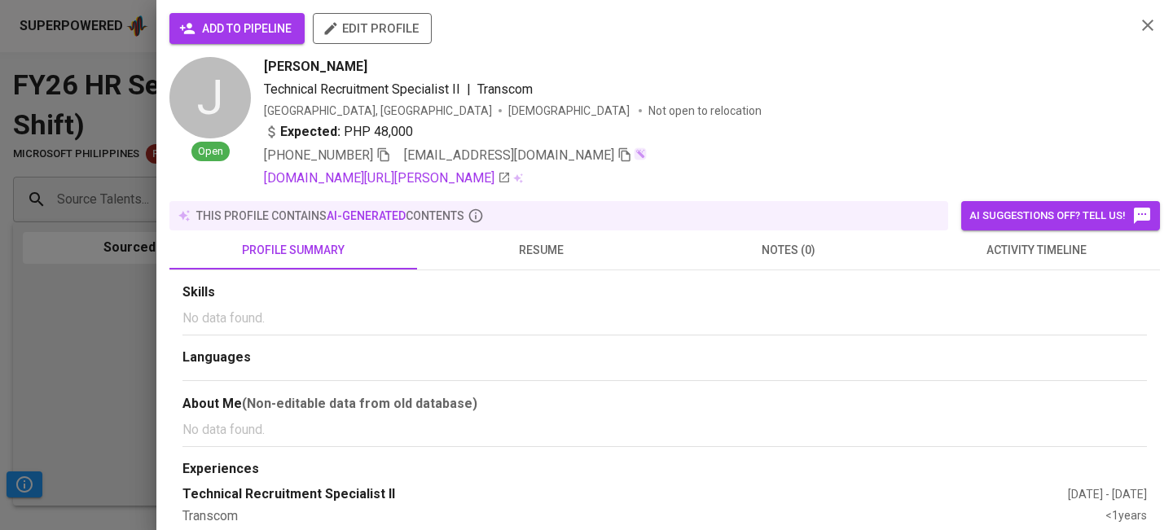
click at [241, 23] on span "add to pipeline" at bounding box center [237, 29] width 109 height 20
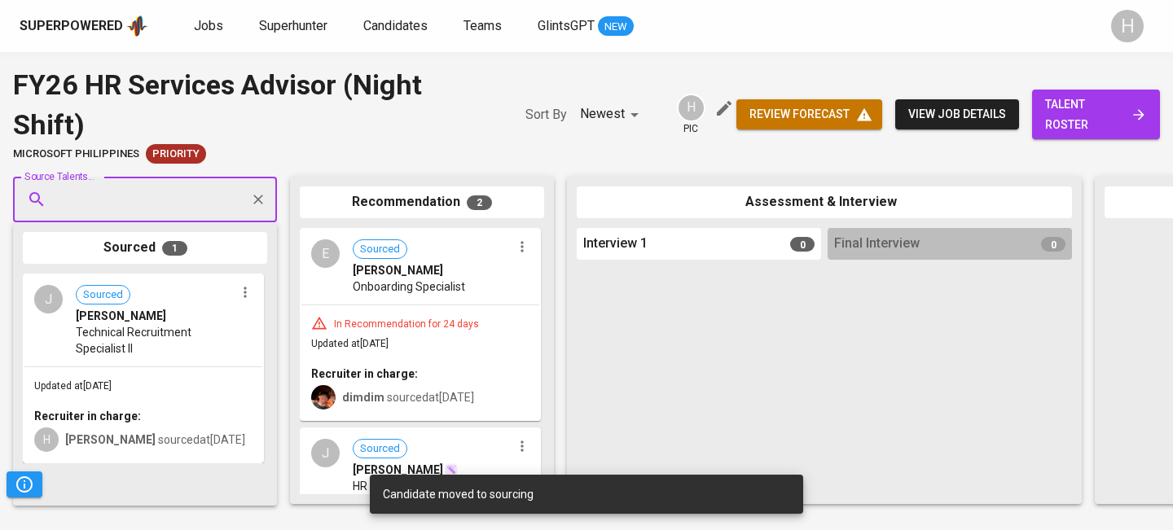
scroll to position [125, 0]
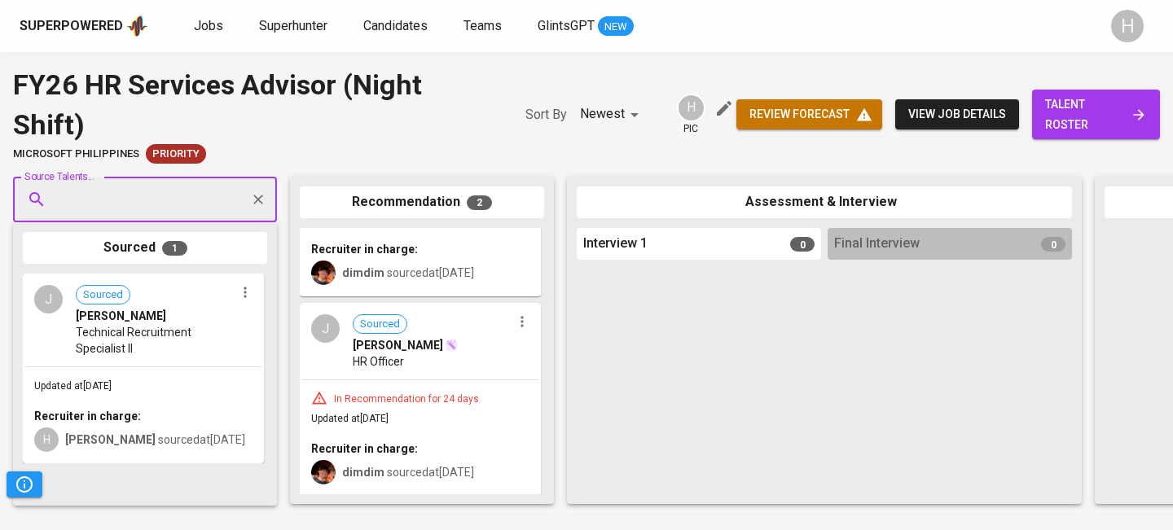
click at [521, 325] on icon "button" at bounding box center [522, 321] width 2 height 11
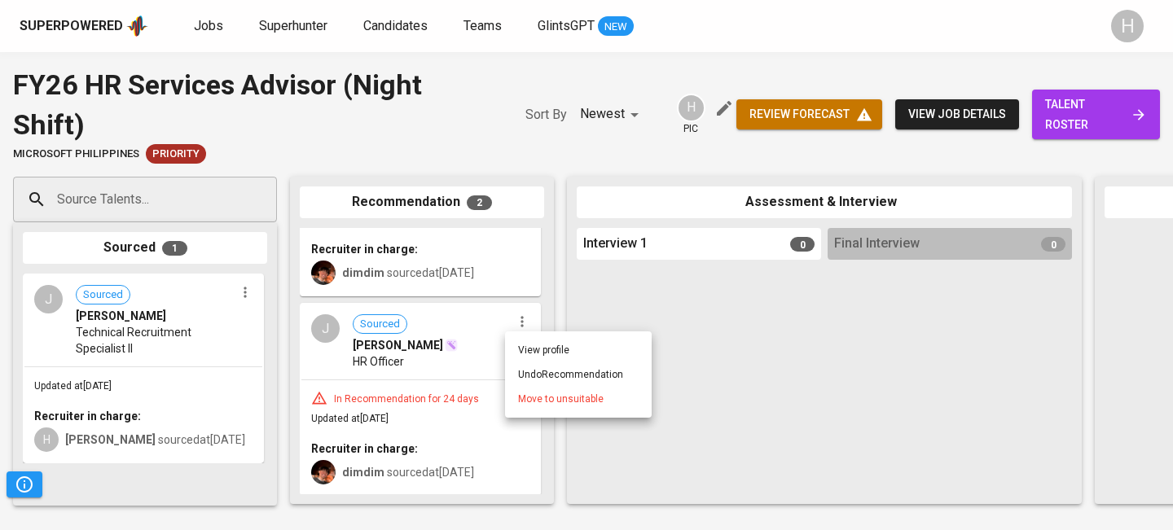
click at [528, 403] on span "Move to unsuitable" at bounding box center [561, 399] width 86 height 15
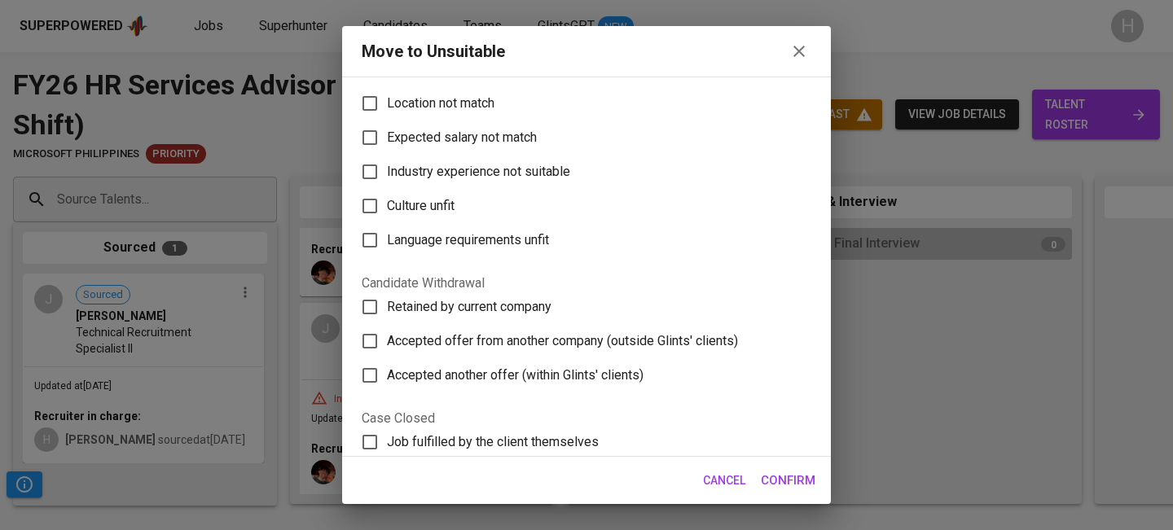
scroll to position [306, 0]
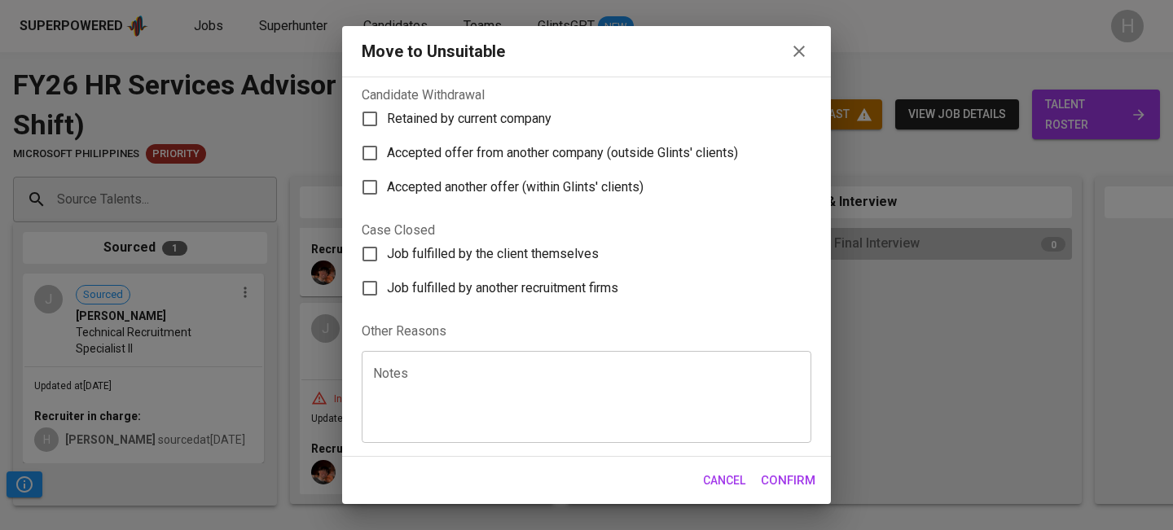
click at [411, 395] on textarea at bounding box center [586, 398] width 427 height 62
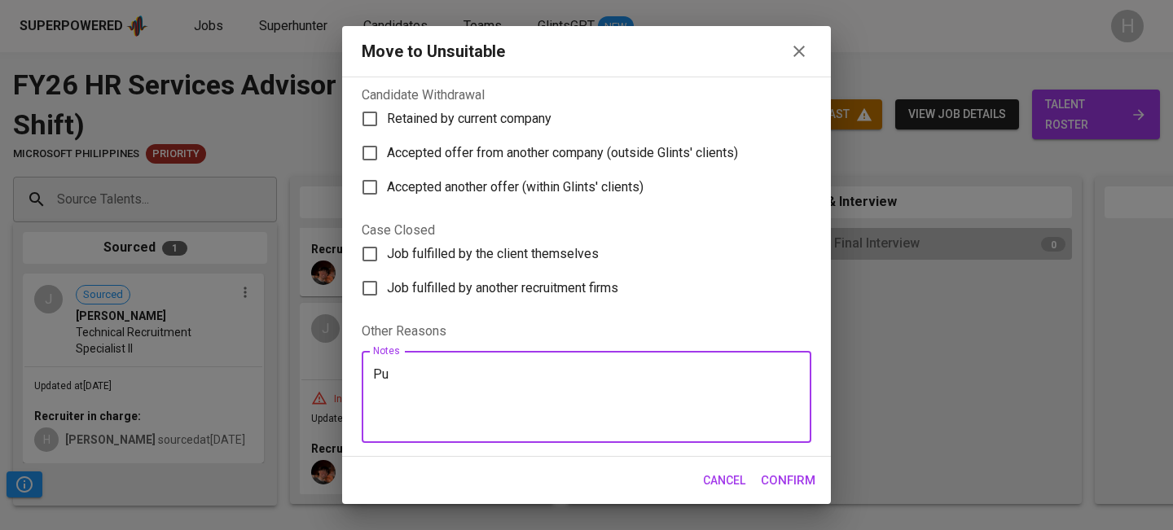
type textarea "P"
type textarea "Recommended in another ticket"
click at [797, 482] on span "Confirm" at bounding box center [788, 480] width 55 height 21
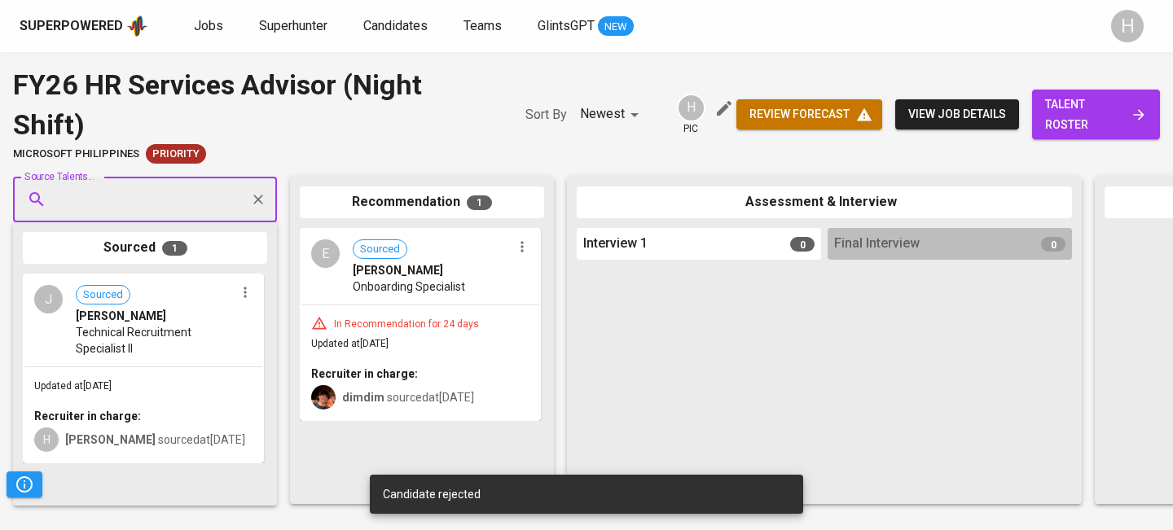
scroll to position [0, 0]
click at [523, 251] on icon "button" at bounding box center [522, 247] width 16 height 16
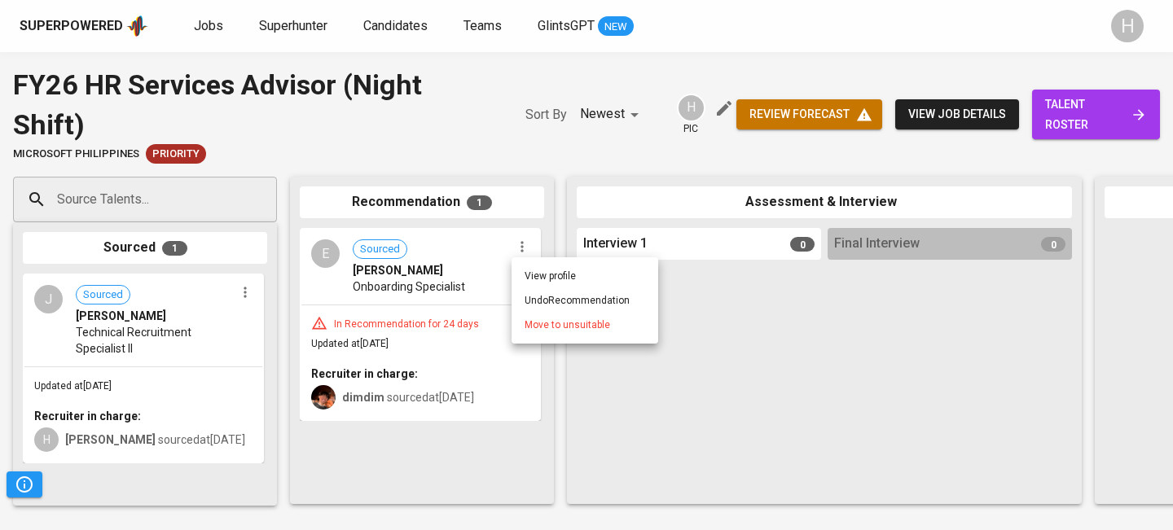
click at [531, 331] on span "Move to unsuitable" at bounding box center [568, 325] width 86 height 15
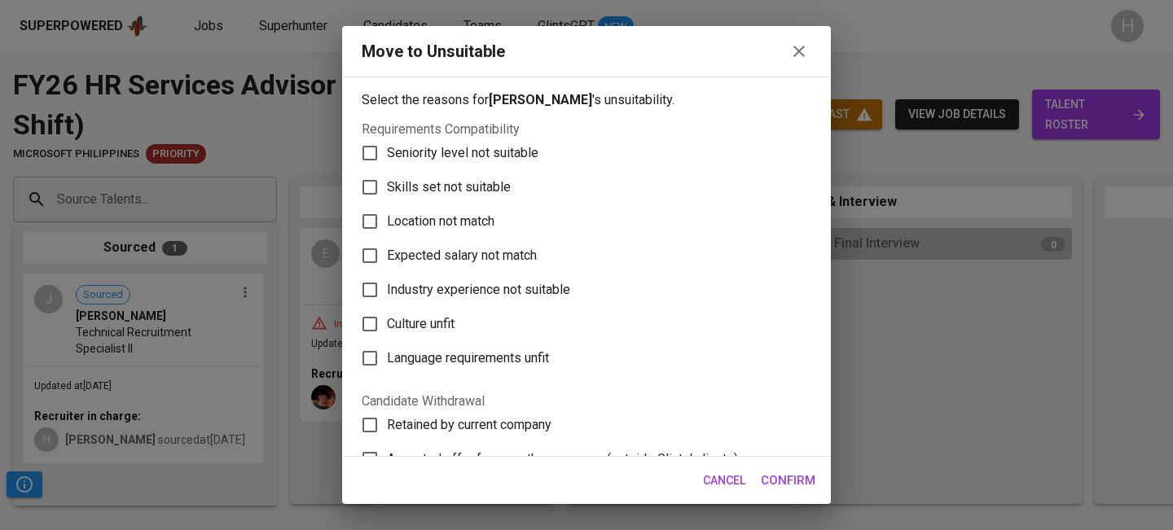
scroll to position [306, 0]
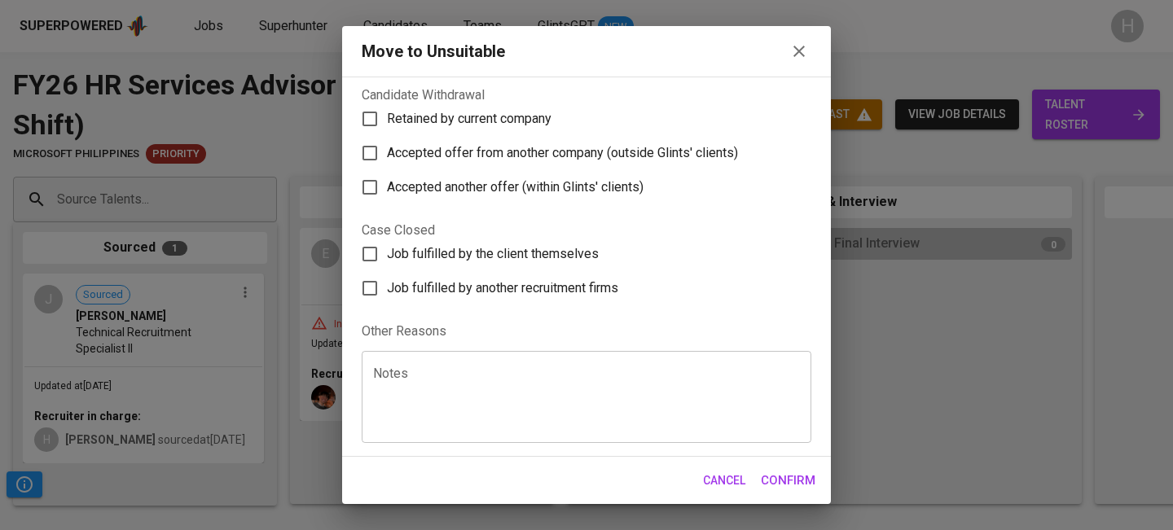
click at [471, 403] on textarea at bounding box center [586, 398] width 427 height 62
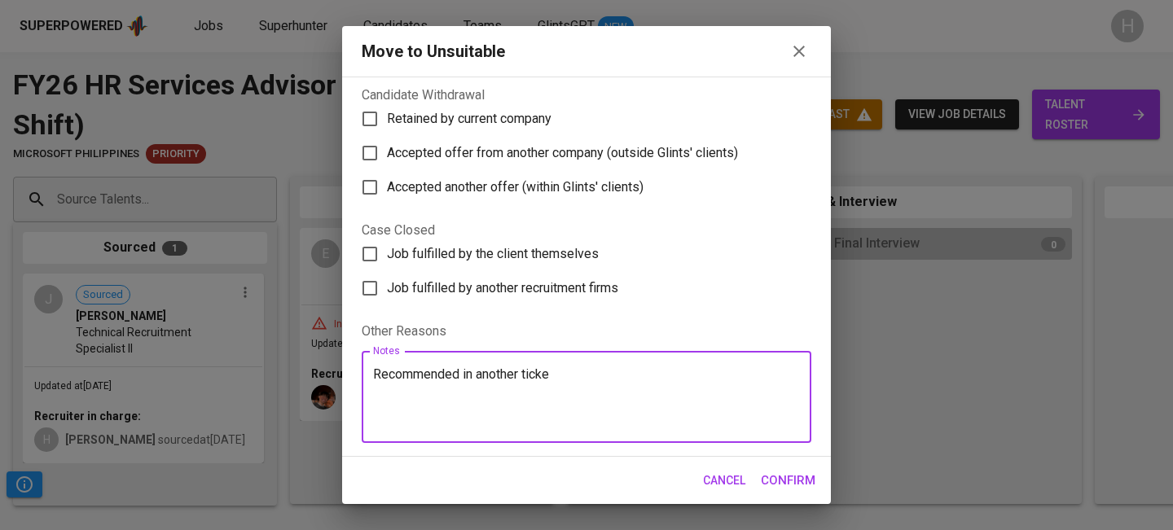
type textarea "Recommended in another ticket"
click at [785, 492] on button "Confirm" at bounding box center [788, 481] width 73 height 34
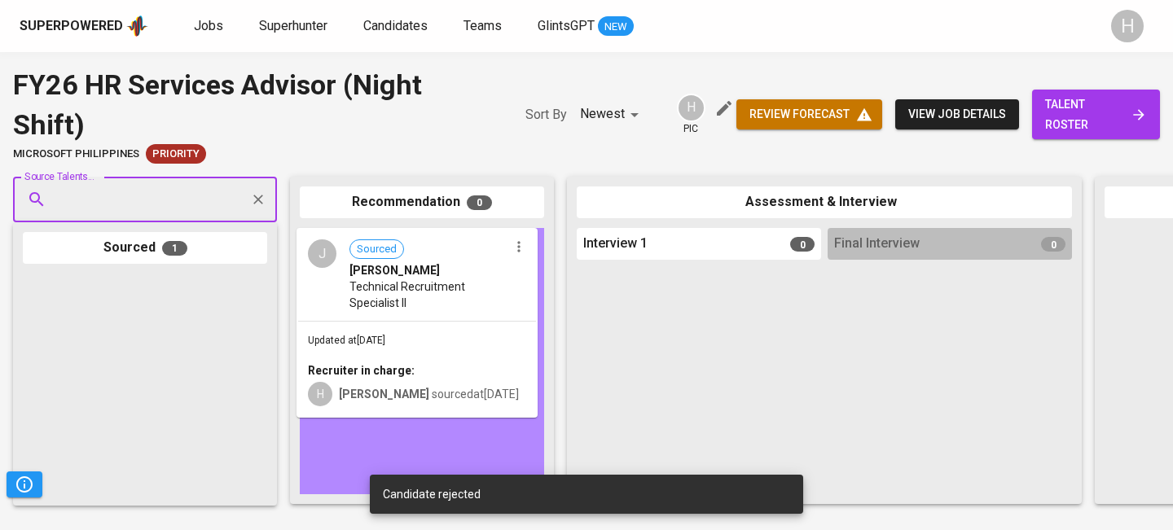
drag, startPoint x: 182, startPoint y: 328, endPoint x: 460, endPoint y: 282, distance: 281.6
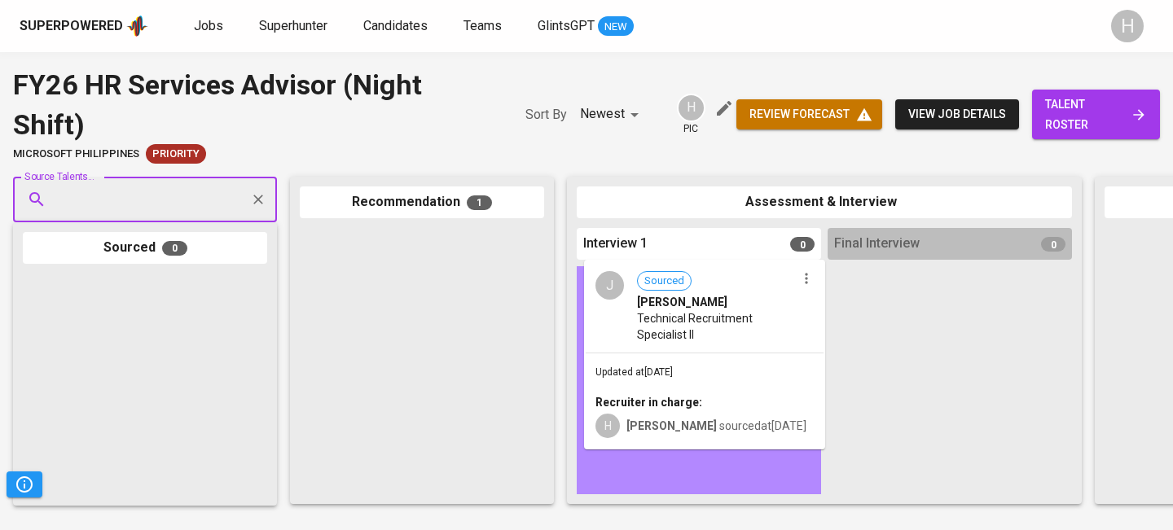
drag, startPoint x: 558, startPoint y: 283, endPoint x: 839, endPoint y: 309, distance: 282.3
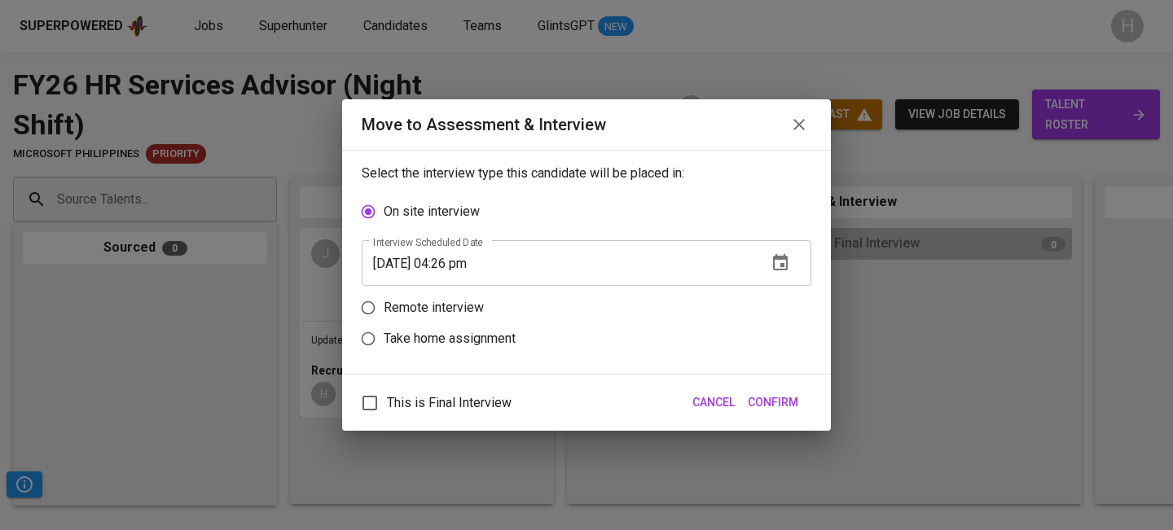
click at [425, 304] on p "Remote interview" at bounding box center [434, 308] width 100 height 20
click at [384, 304] on input "Remote interview" at bounding box center [368, 308] width 31 height 31
radio input "true"
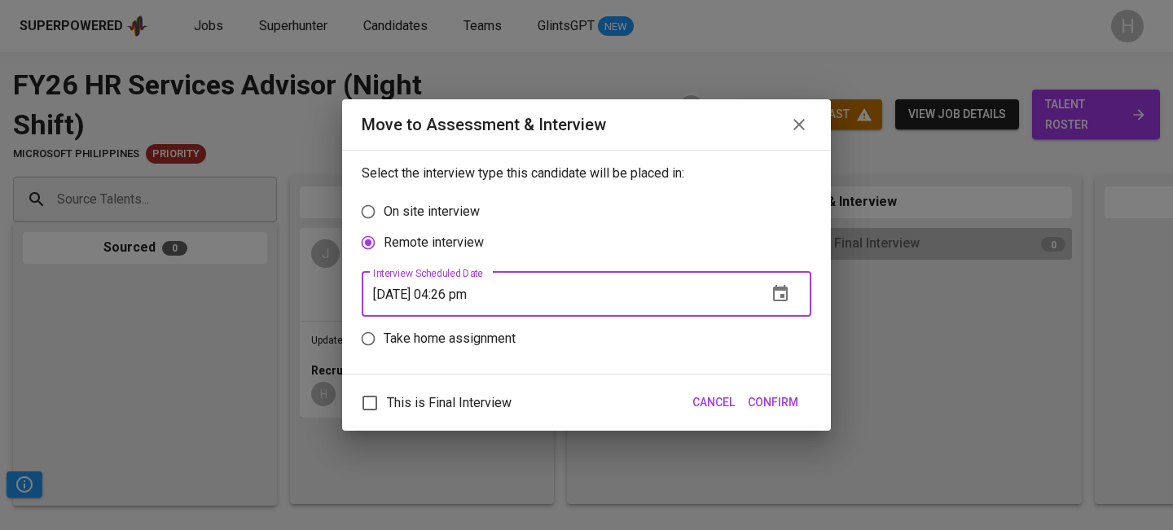
click at [460, 297] on input "10/01/2025 04:26 pm" at bounding box center [558, 294] width 393 height 46
type input "10/01/2025 03:28 pm"
click at [467, 395] on span "This is Final Interview" at bounding box center [449, 404] width 125 height 20
click at [387, 395] on input "This is Final Interview" at bounding box center [370, 403] width 34 height 34
checkbox input "true"
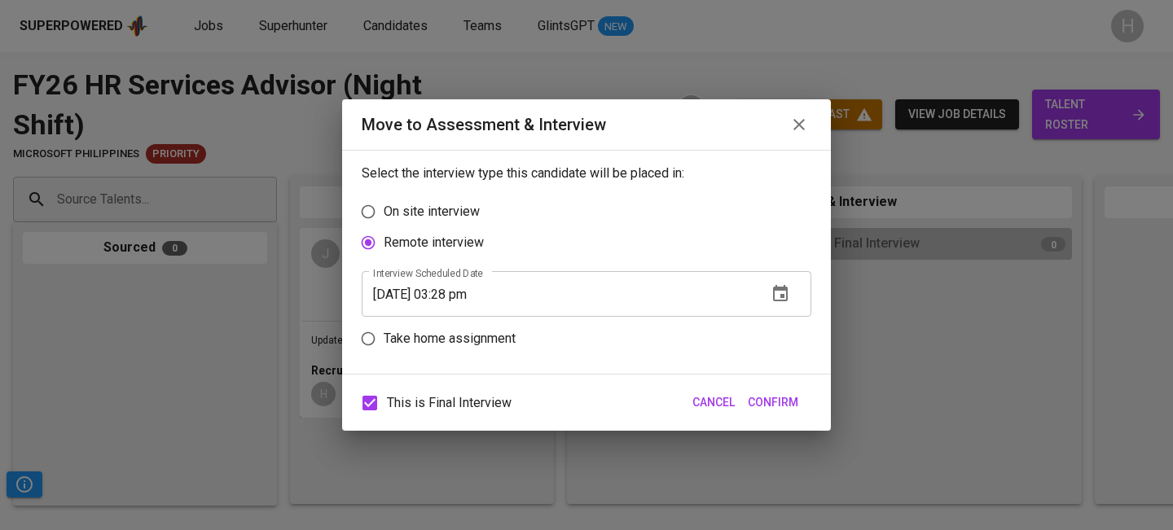
click at [788, 397] on span "Confirm" at bounding box center [773, 403] width 51 height 20
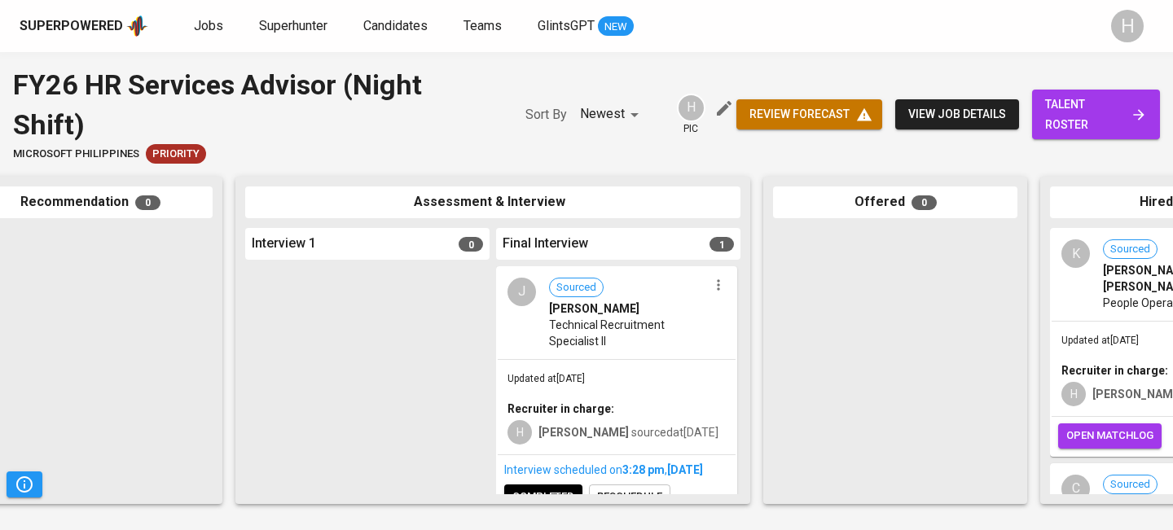
scroll to position [39, 0]
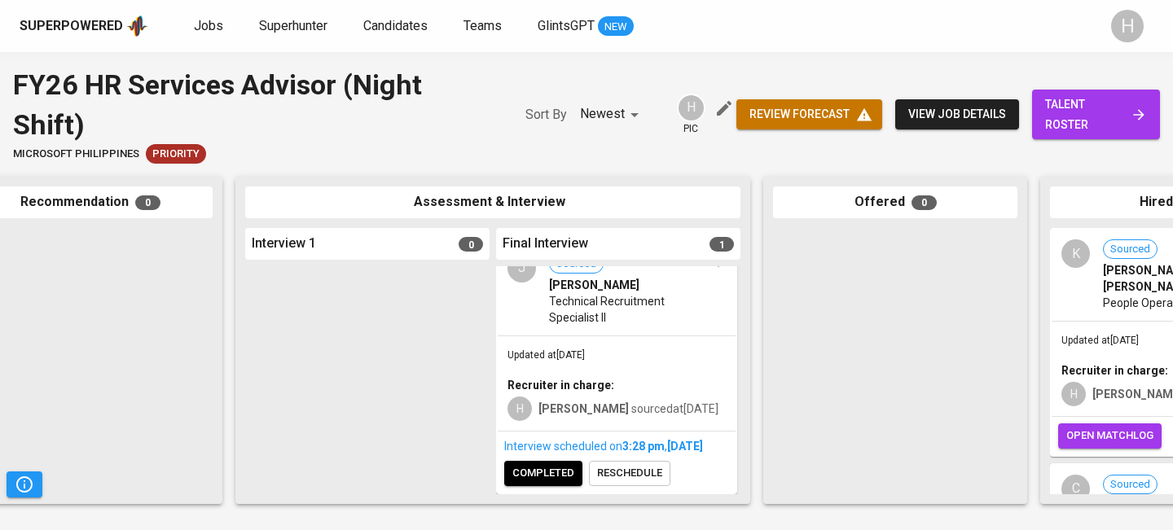
click at [548, 481] on span "completed" at bounding box center [544, 473] width 62 height 19
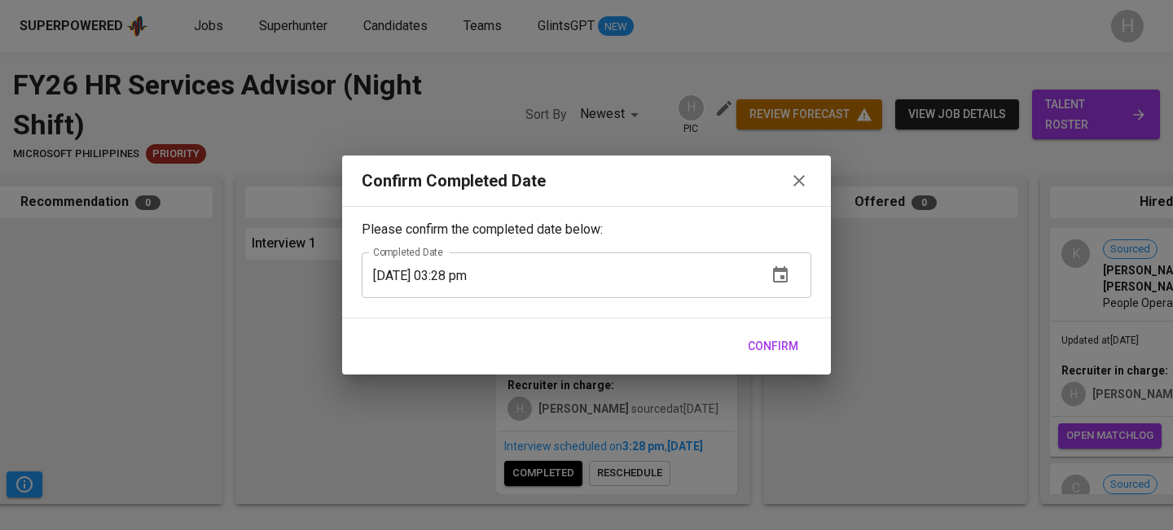
click at [753, 359] on button "Confirm" at bounding box center [773, 347] width 64 height 30
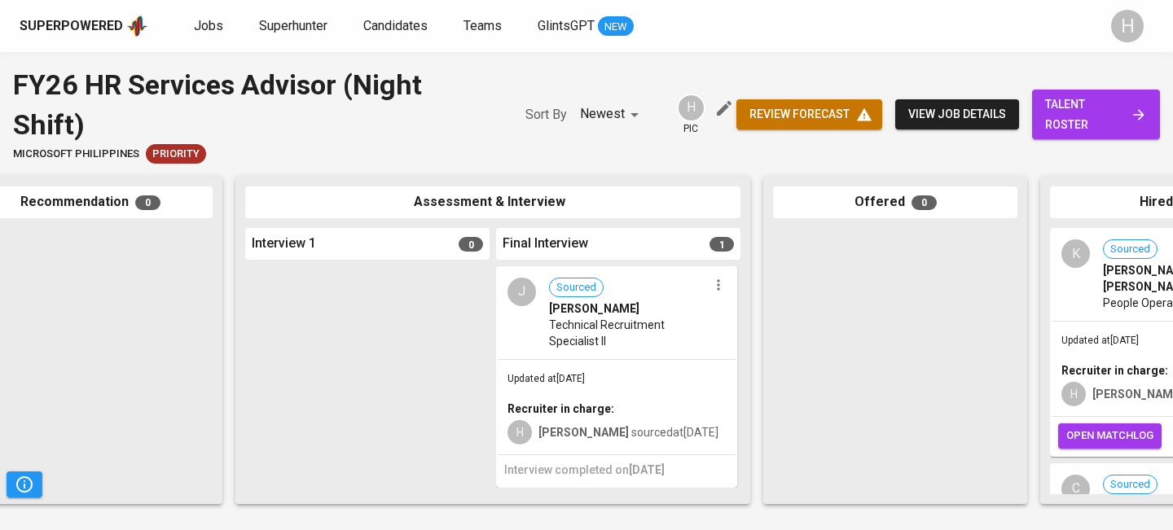
scroll to position [0, 578]
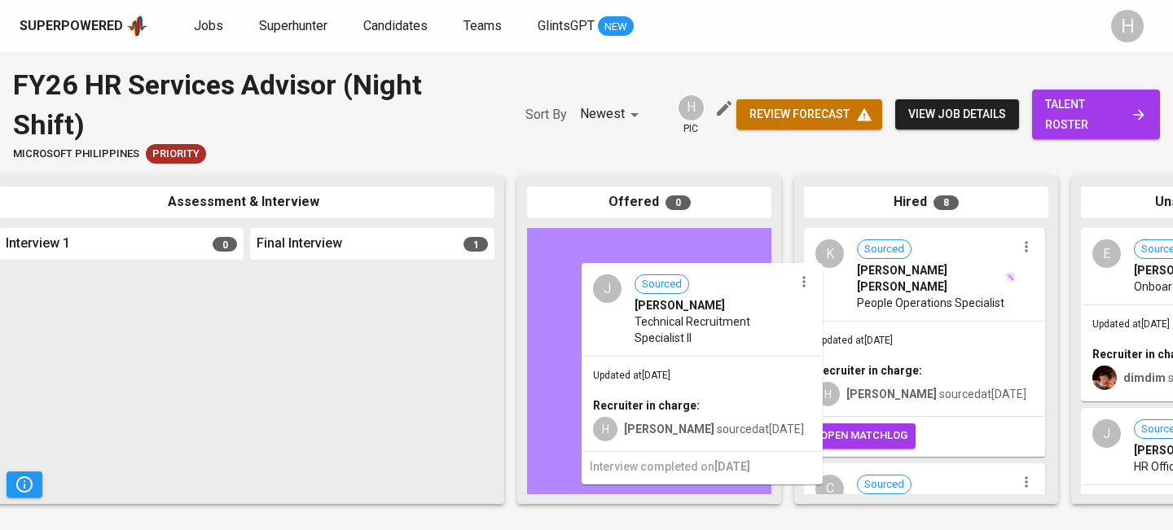
drag, startPoint x: 346, startPoint y: 375, endPoint x: 642, endPoint y: 336, distance: 298.4
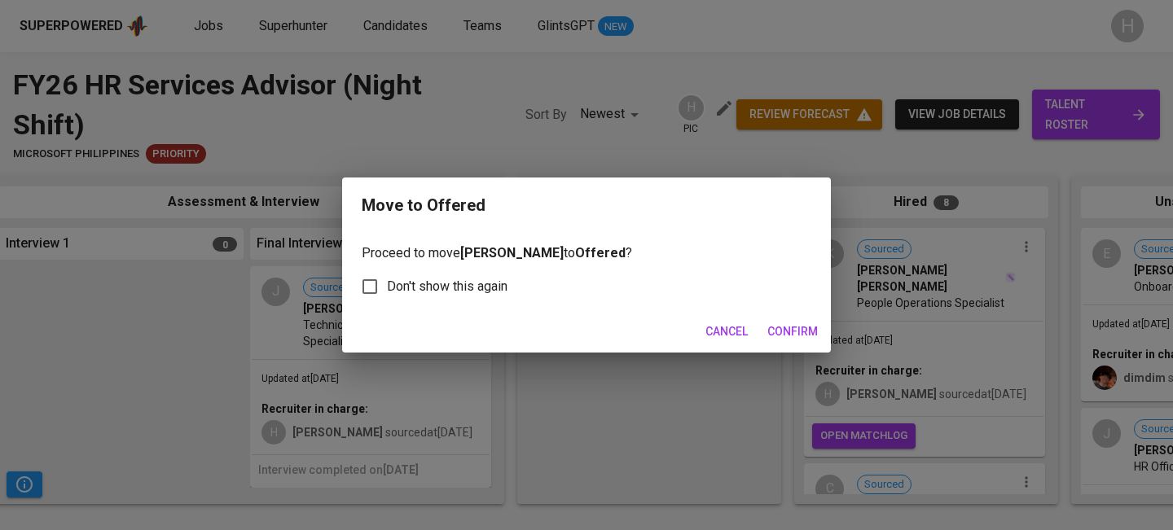
click at [794, 337] on span "Confirm" at bounding box center [793, 332] width 51 height 20
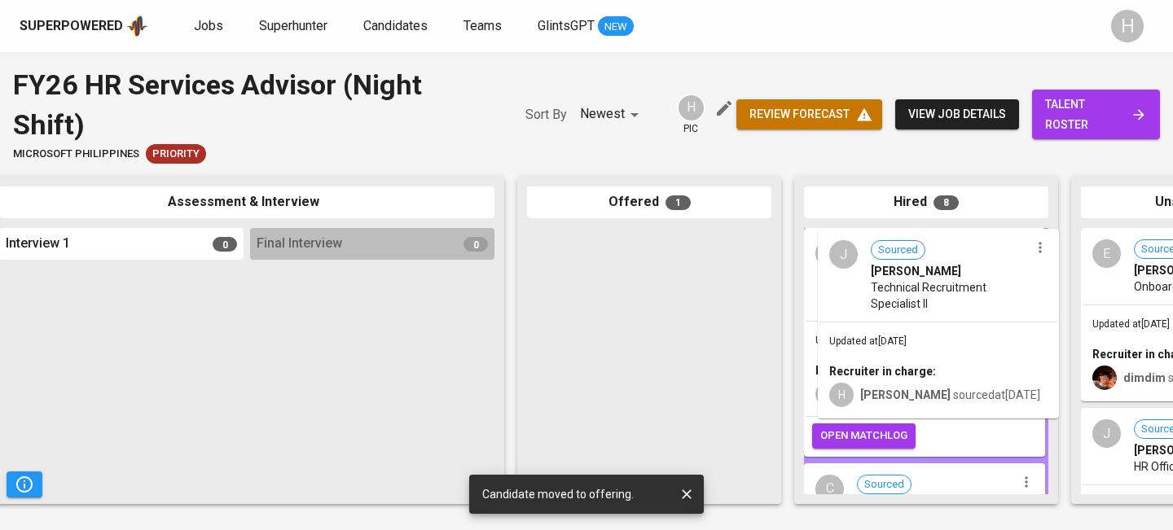
drag, startPoint x: 625, startPoint y: 273, endPoint x: 913, endPoint y: 260, distance: 288.7
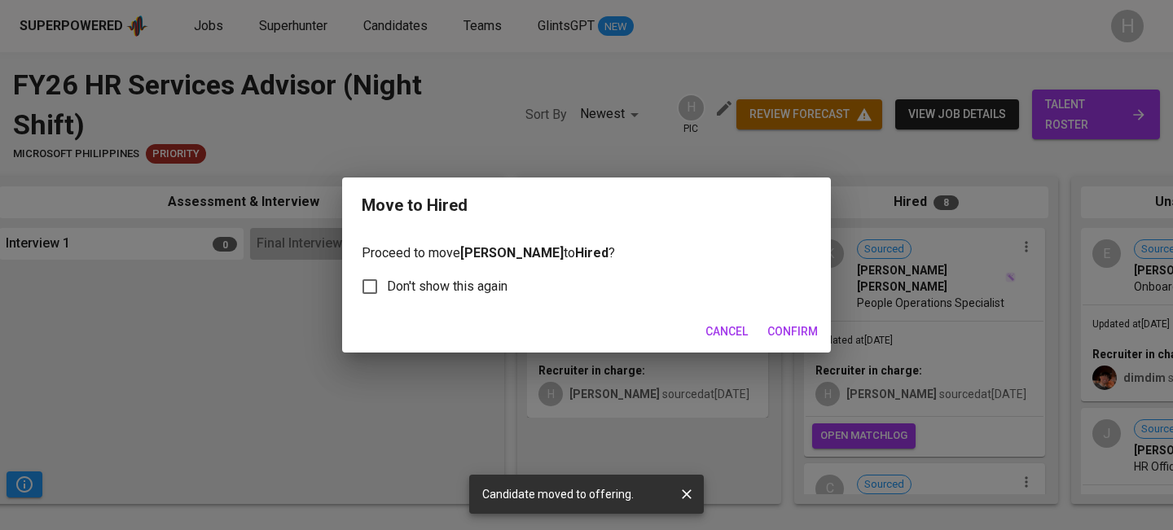
click at [782, 330] on span "Confirm" at bounding box center [793, 332] width 51 height 20
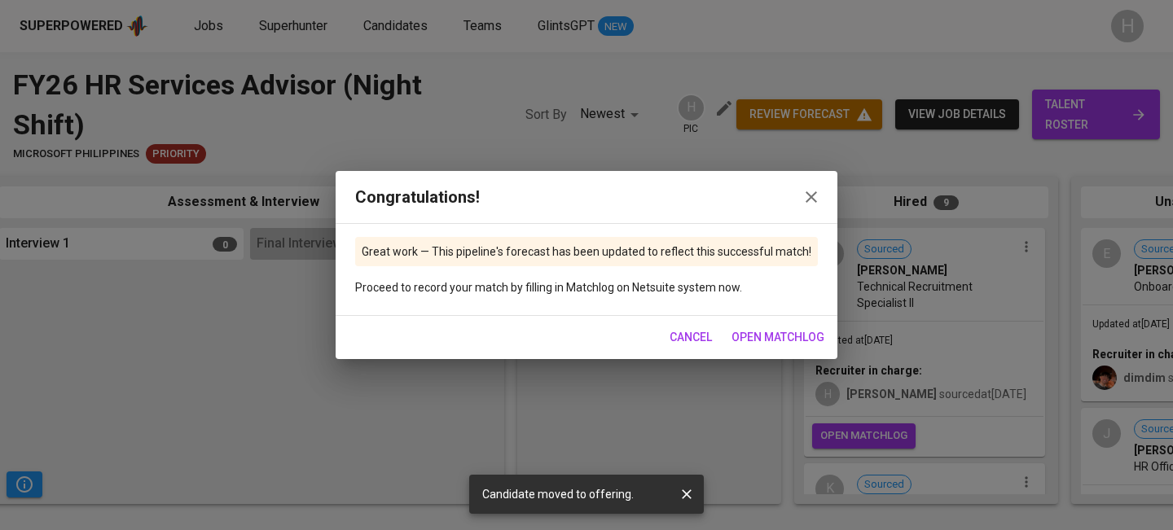
click at [758, 332] on span "open matchlog" at bounding box center [778, 338] width 93 height 20
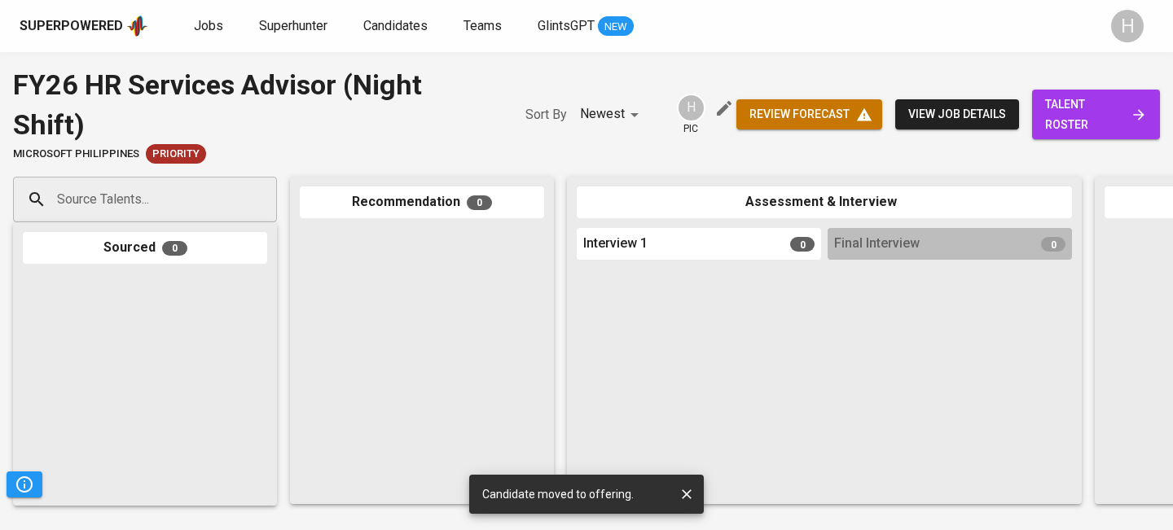
scroll to position [0, 578]
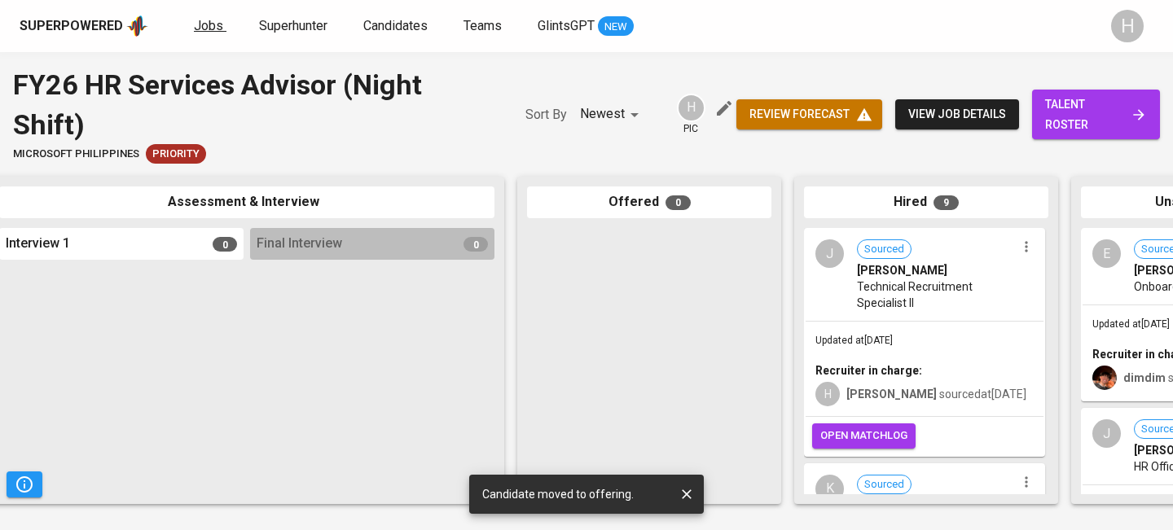
click at [195, 24] on span "Jobs" at bounding box center [208, 25] width 29 height 15
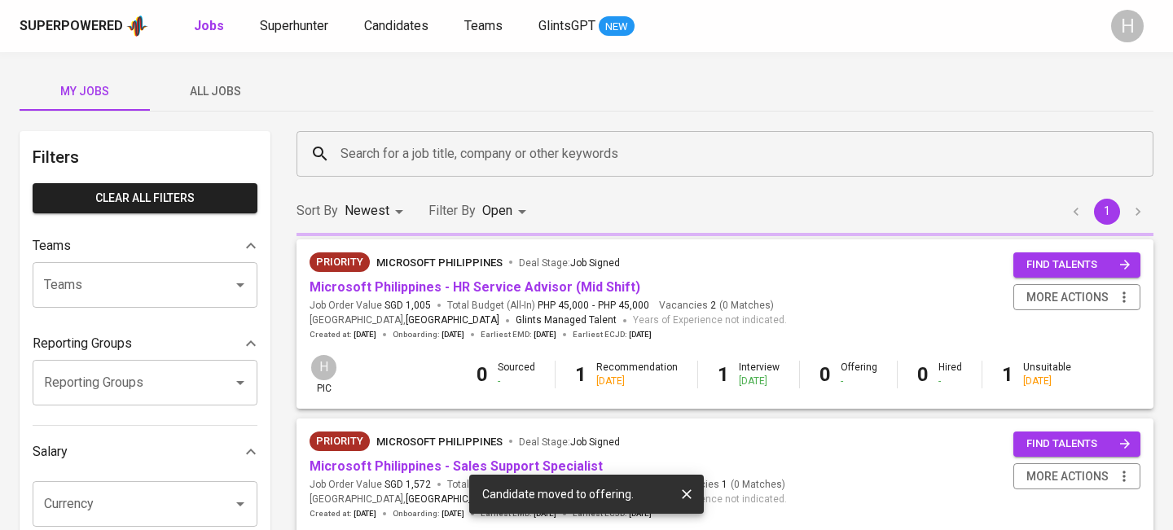
click at [206, 22] on b "Jobs" at bounding box center [209, 25] width 30 height 15
type input "OPEN"
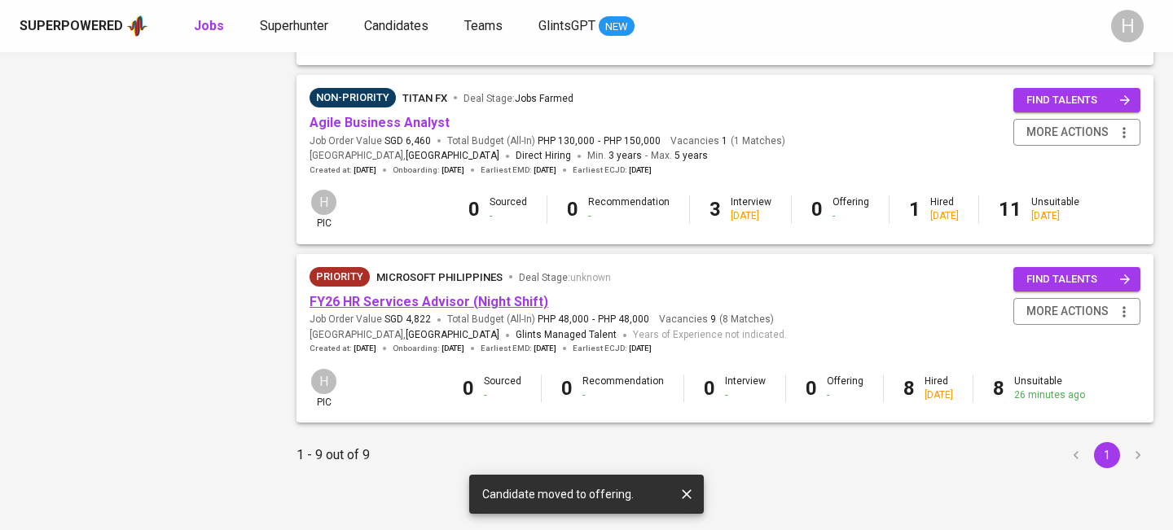
click at [364, 294] on link "FY26 HR Services Advisor (Night Shift)" at bounding box center [429, 301] width 239 height 15
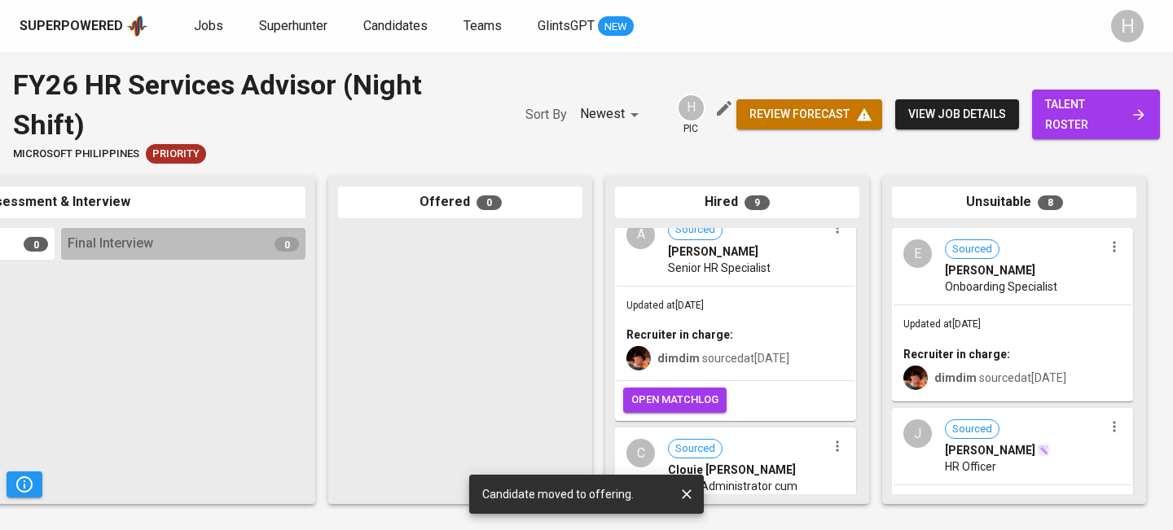
scroll to position [1177, 0]
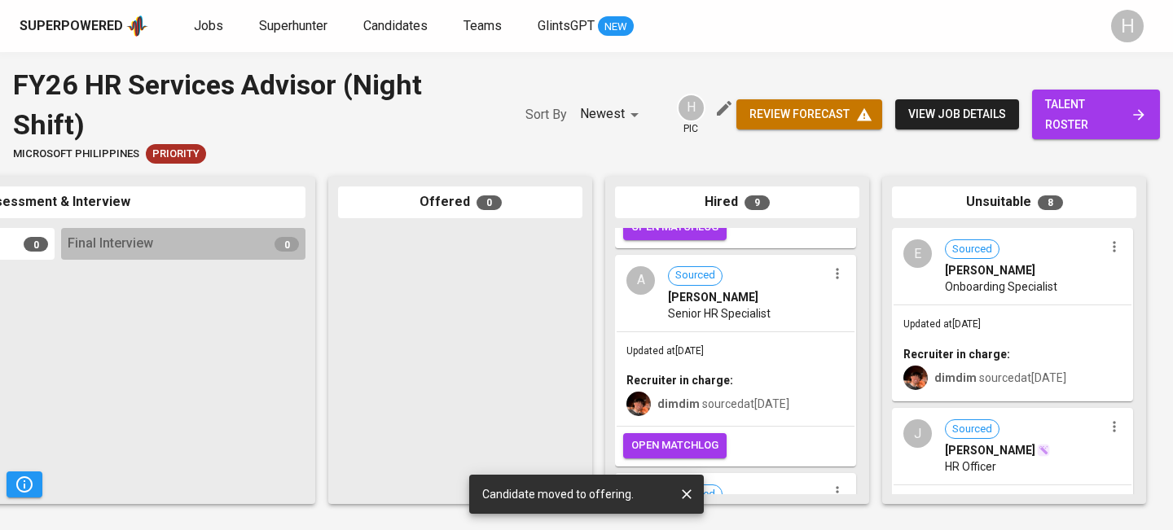
scroll to position [1426, 0]
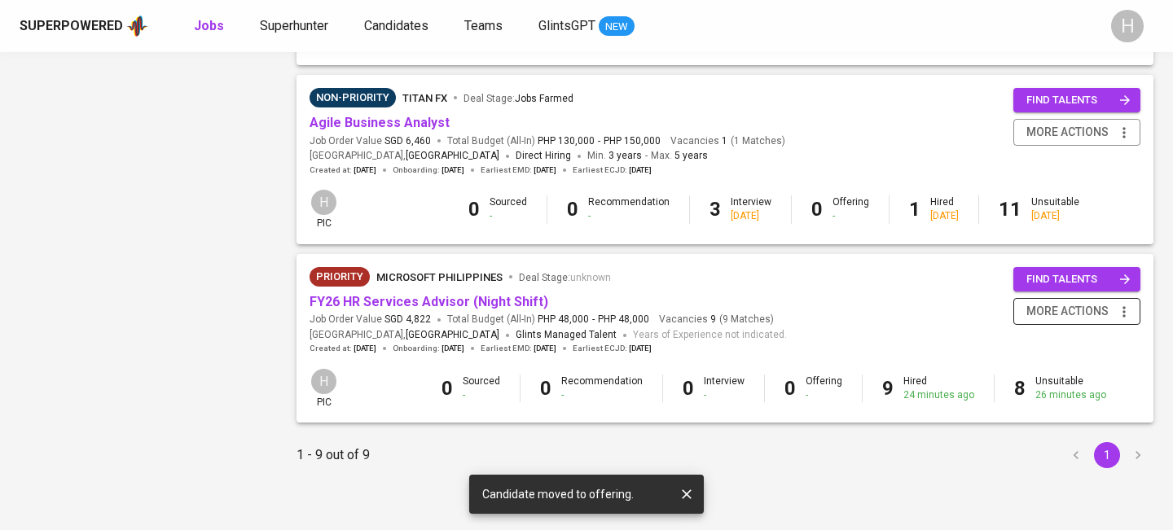
click at [1120, 310] on icon "button" at bounding box center [1124, 312] width 16 height 16
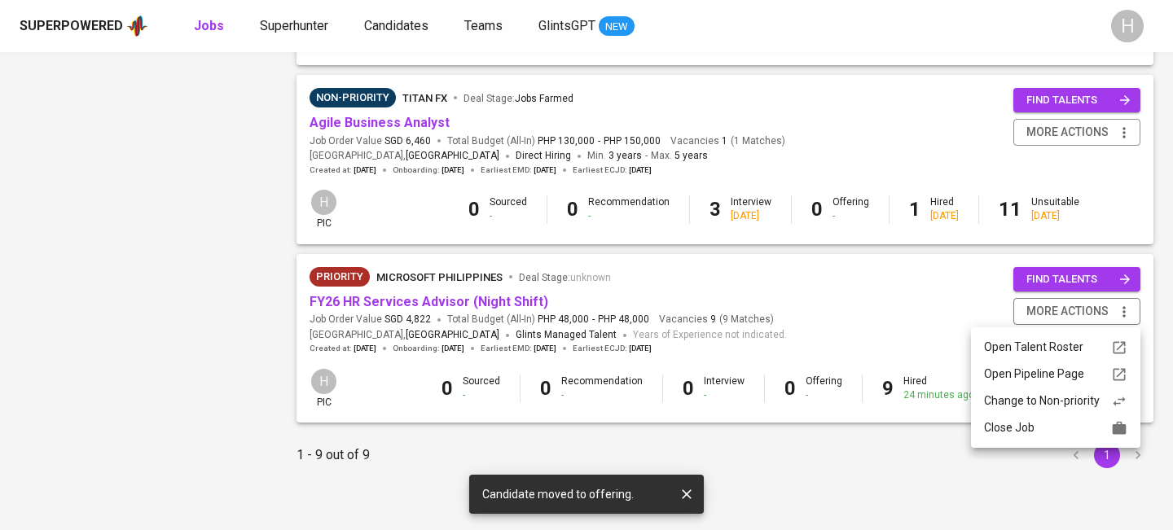
click at [1014, 425] on div "Close Job" at bounding box center [1055, 428] width 143 height 17
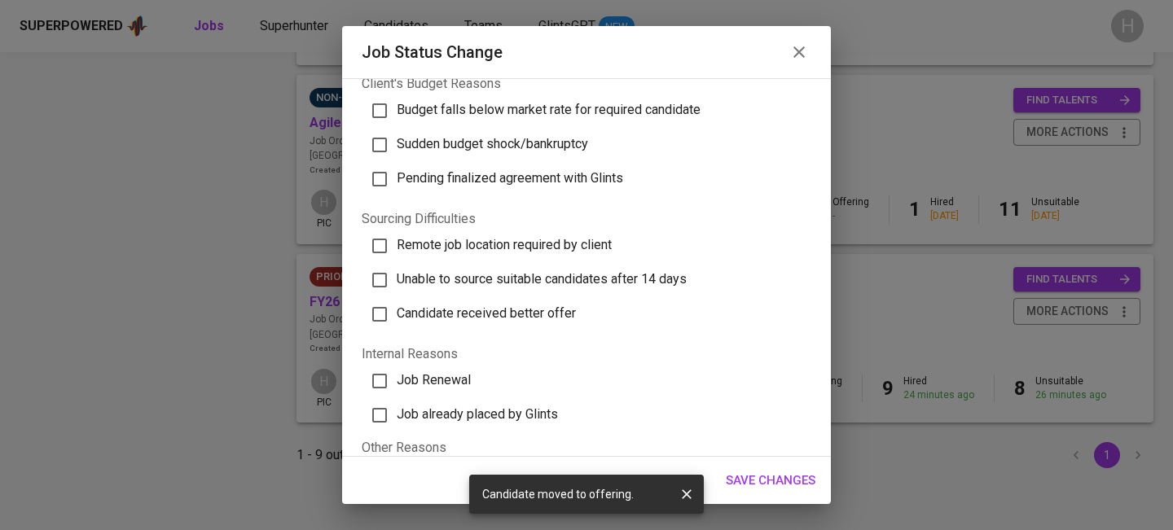
scroll to position [550, 0]
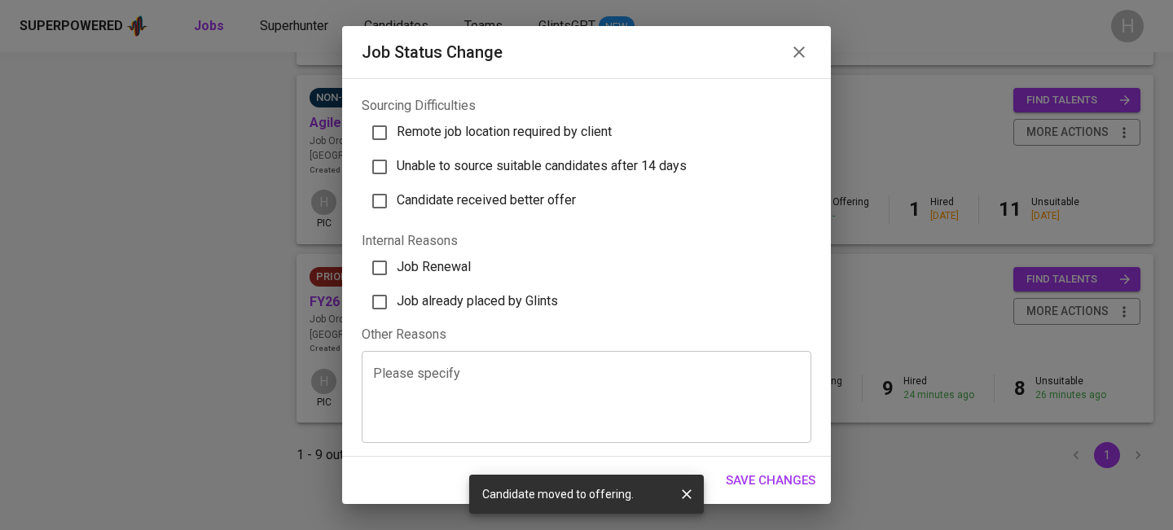
click at [515, 307] on span "Job already placed by Glints" at bounding box center [477, 300] width 161 height 15
click at [397, 307] on input "Job already placed by Glints" at bounding box center [380, 302] width 34 height 34
checkbox input "true"
click at [745, 477] on span "Save Changes" at bounding box center [771, 480] width 90 height 21
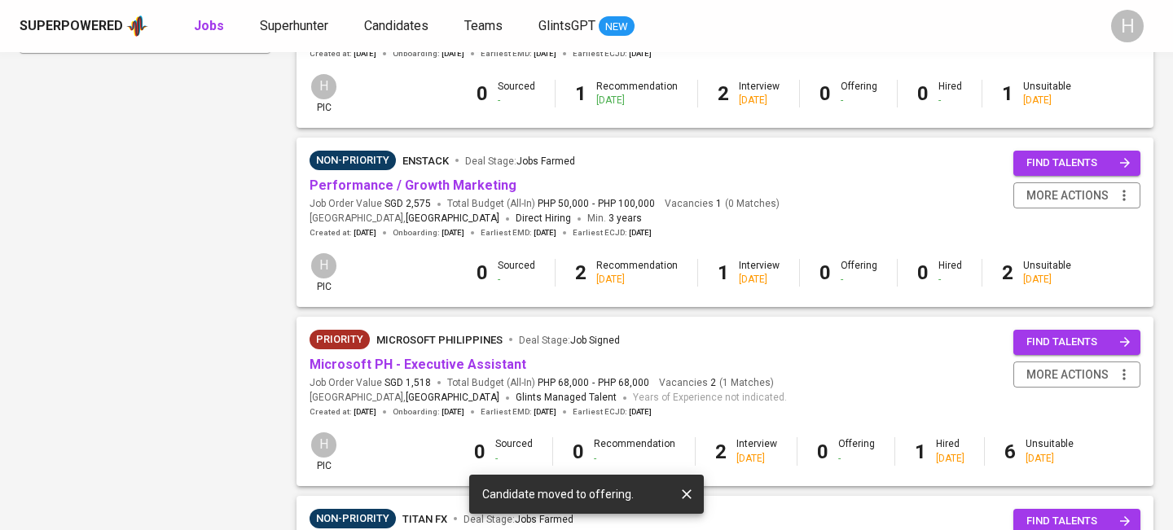
scroll to position [998, 0]
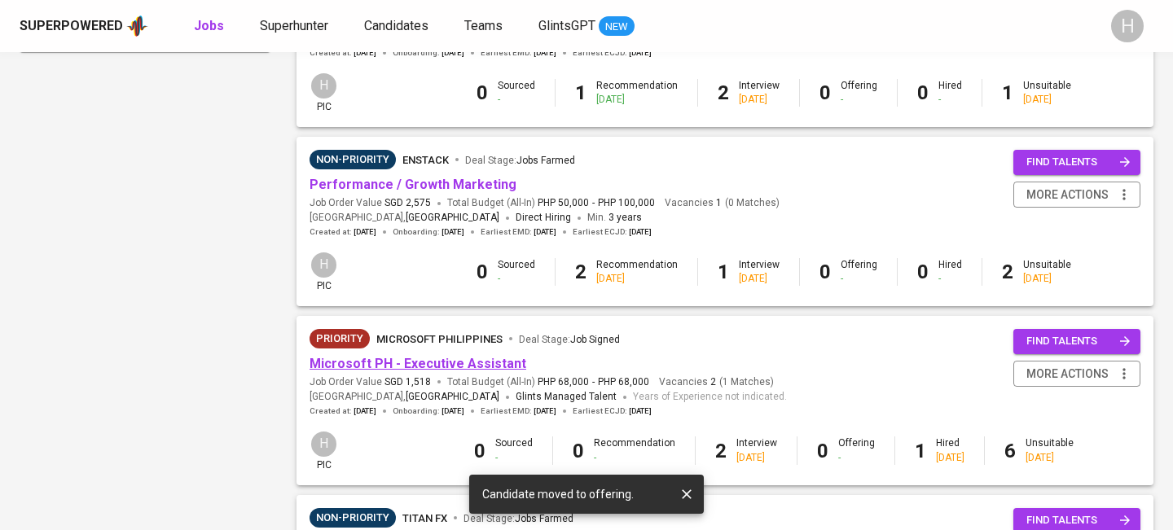
click at [435, 372] on link "Microsoft PH - Executive Assistant" at bounding box center [418, 363] width 217 height 15
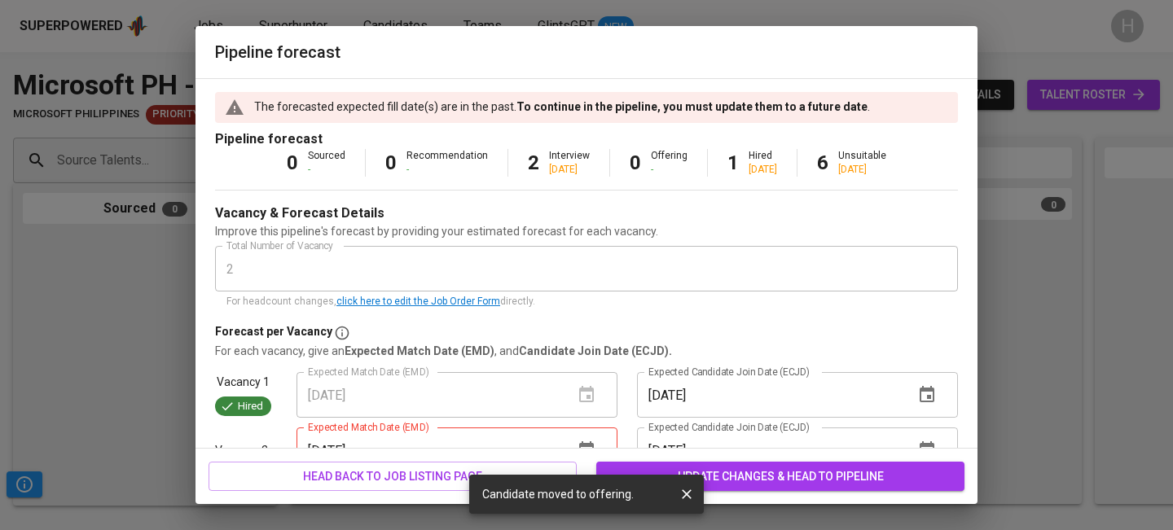
scroll to position [103, 0]
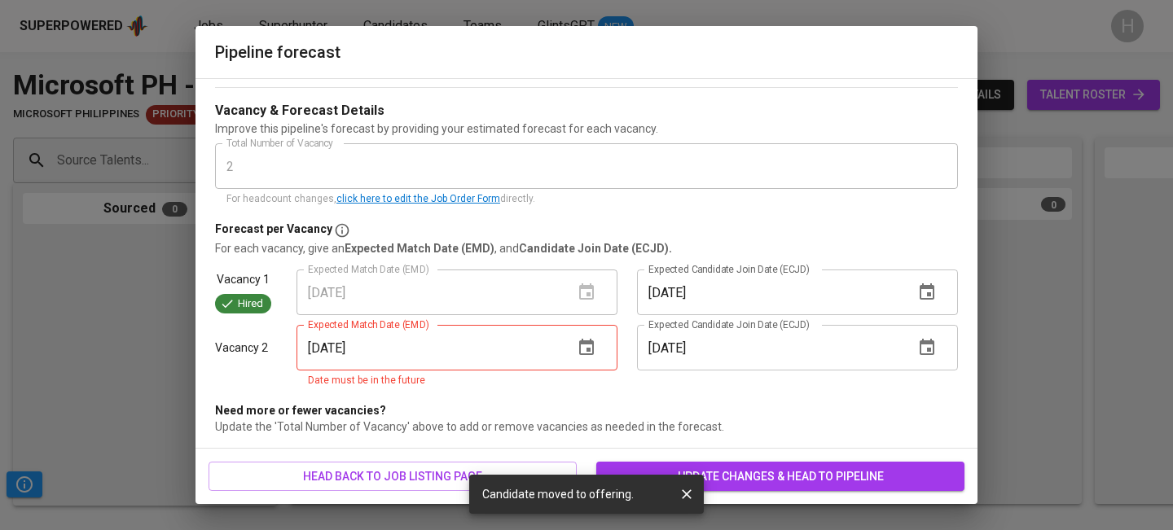
click at [581, 349] on icon "button" at bounding box center [587, 348] width 20 height 20
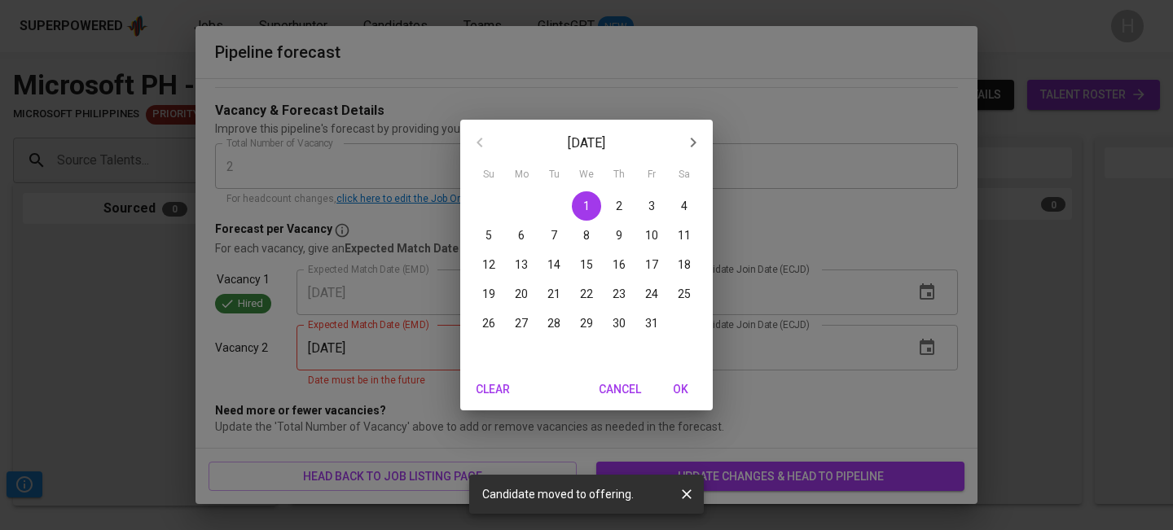
click at [656, 238] on p "10" at bounding box center [651, 235] width 13 height 16
type input "[DATE]"
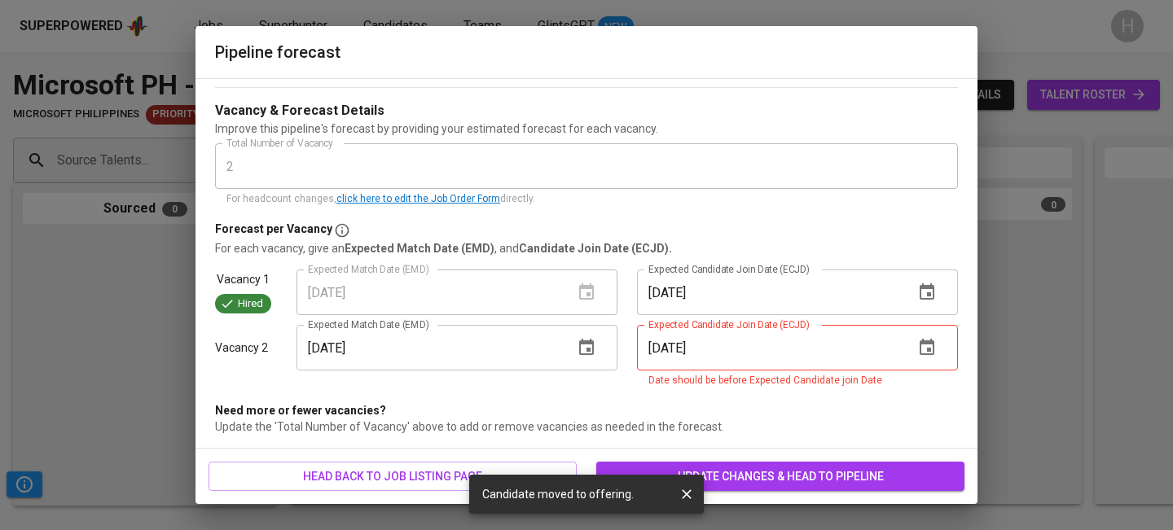
click at [936, 350] on icon "button" at bounding box center [928, 348] width 20 height 20
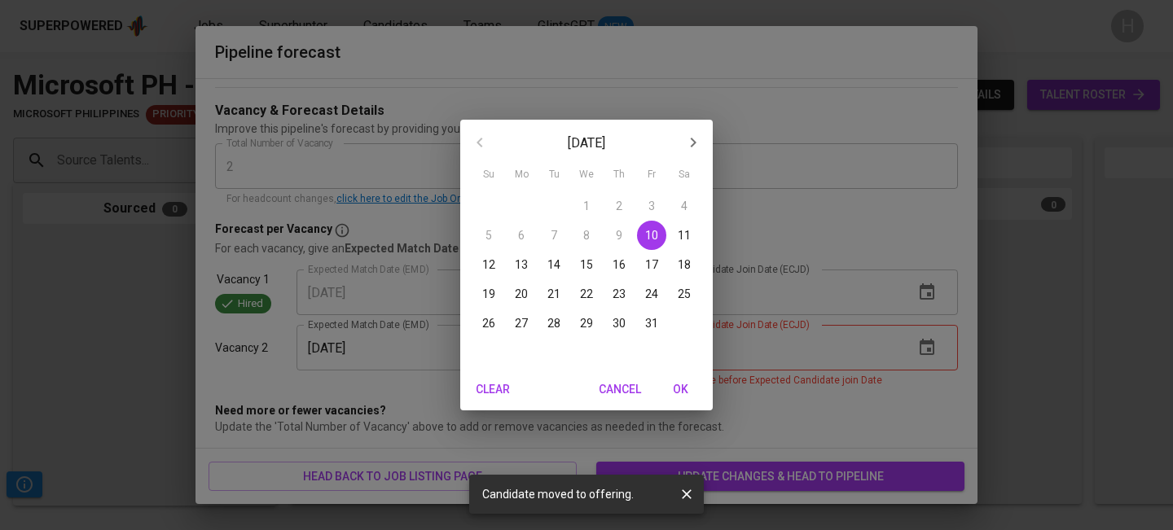
click at [648, 321] on p "31" at bounding box center [651, 323] width 13 height 16
type input "[DATE]"
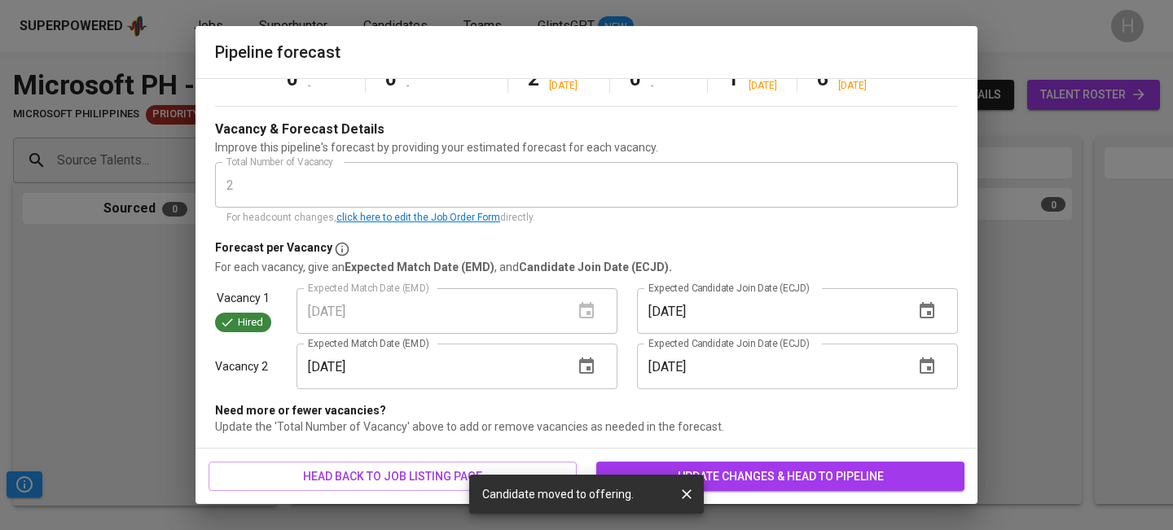
click at [786, 470] on span "update changes & head to pipeline" at bounding box center [780, 477] width 342 height 20
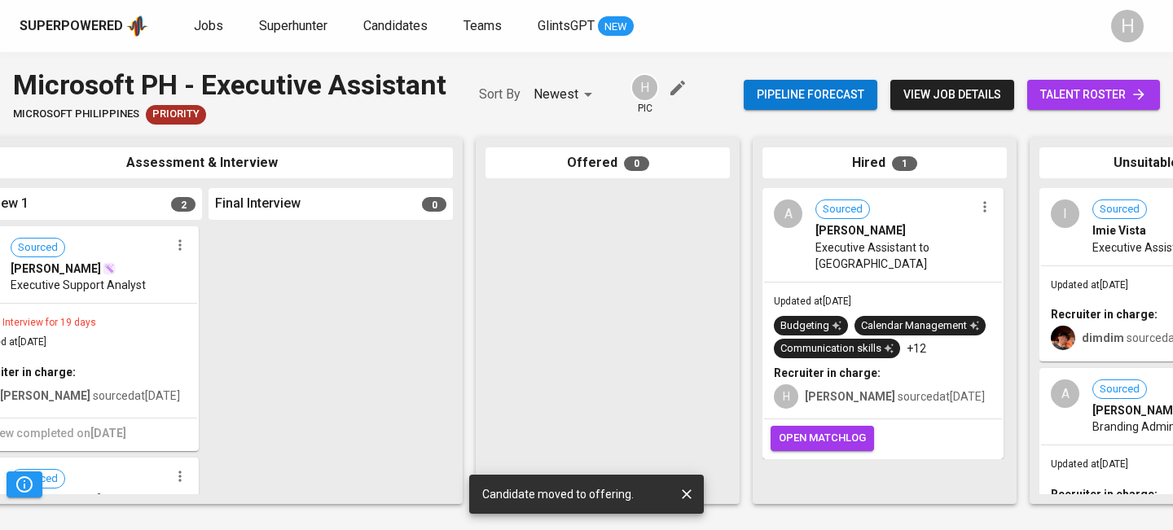
scroll to position [0, 624]
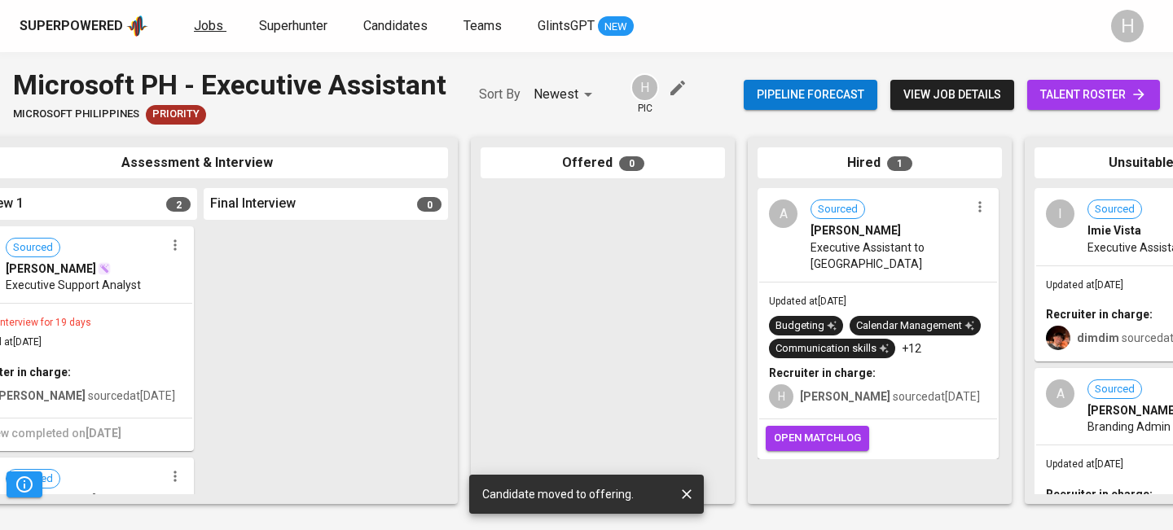
click at [222, 31] on link "Jobs" at bounding box center [210, 26] width 33 height 20
